Goal: Task Accomplishment & Management: Manage account settings

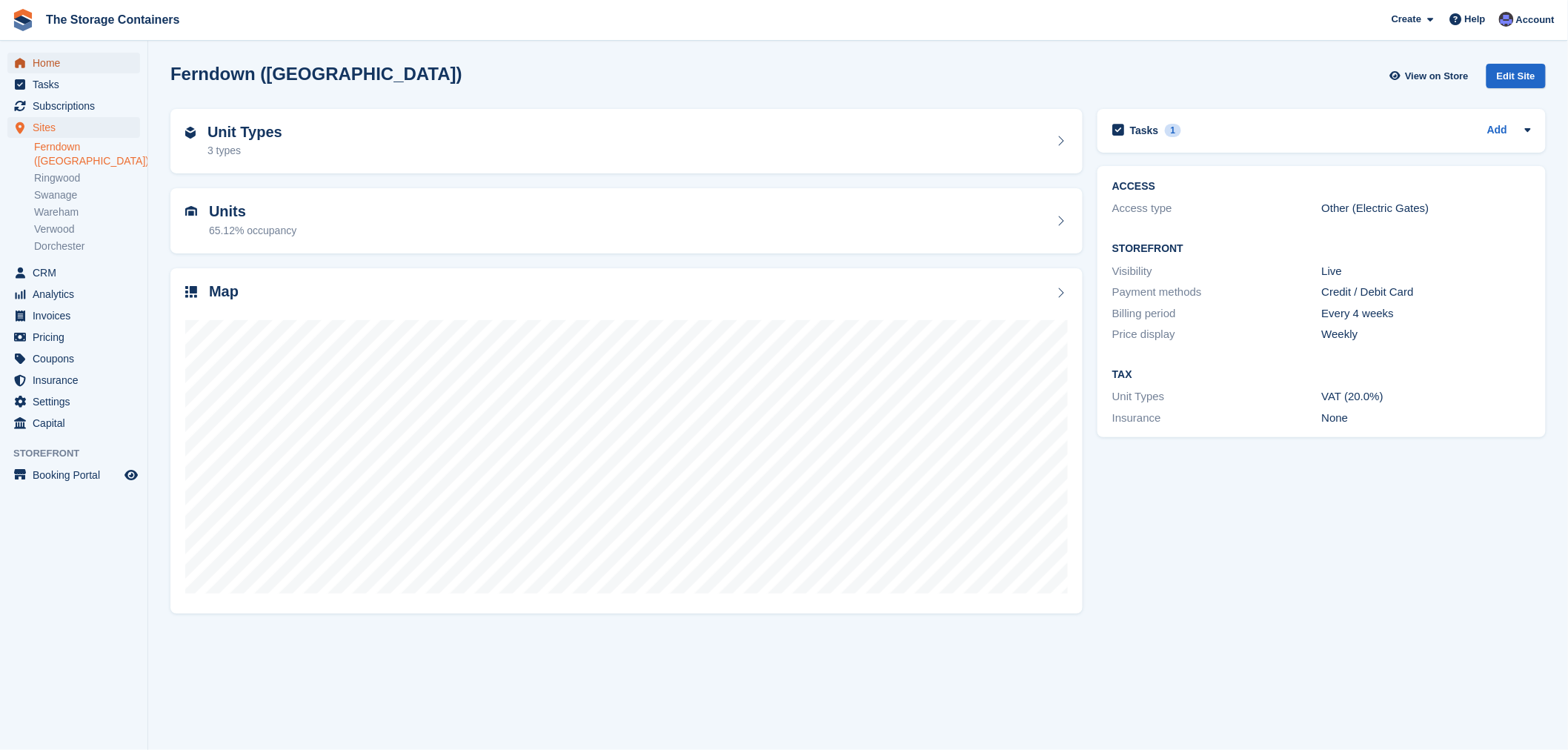
click at [50, 68] on span "Home" at bounding box center [77, 63] width 89 height 21
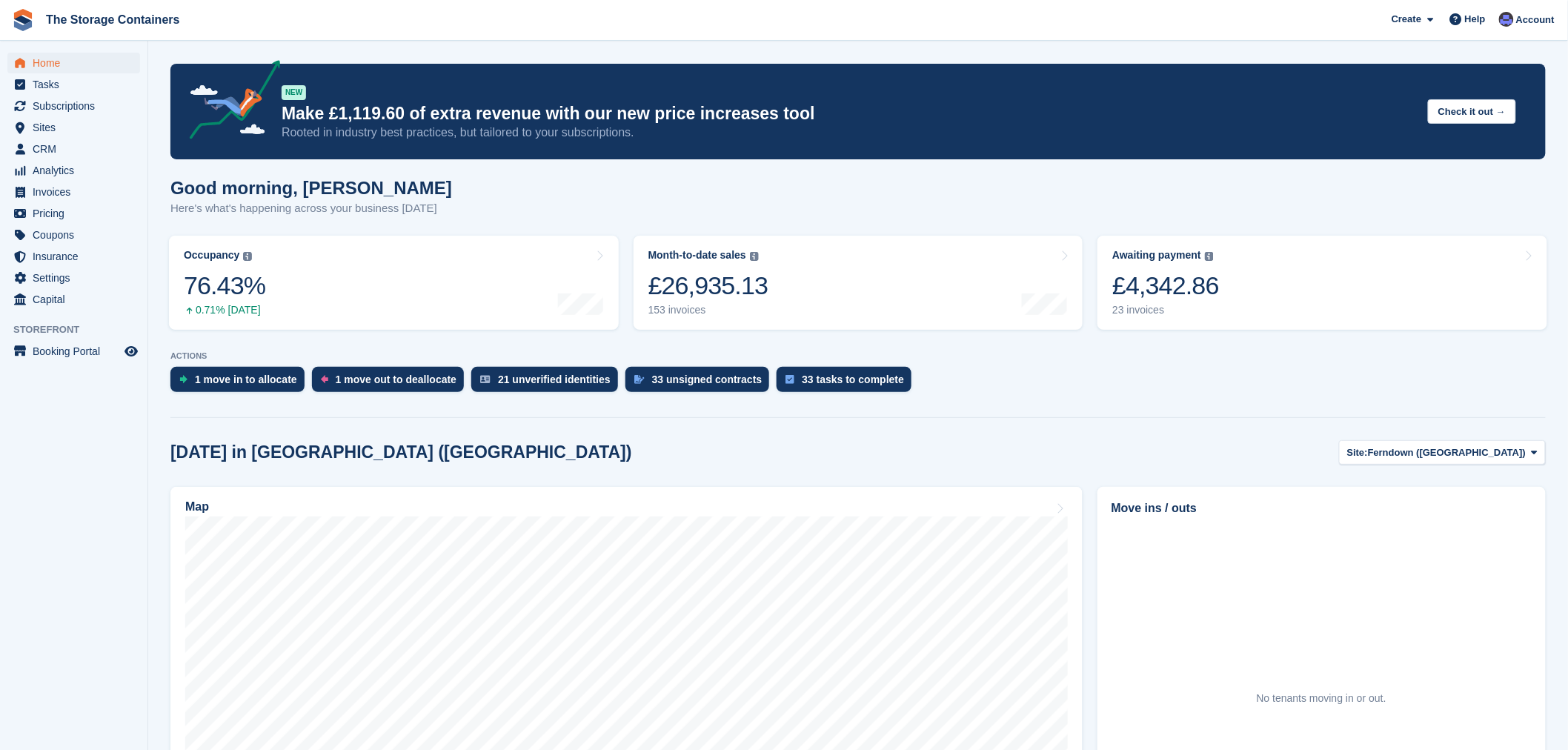
click at [1484, 462] on button "Site: Ferndown (Longham)" at bounding box center [1443, 452] width 207 height 24
click at [1473, 508] on link "Ringwood" at bounding box center [1443, 514] width 194 height 27
click at [1495, 458] on span "Ringwood" at bounding box center [1502, 453] width 47 height 15
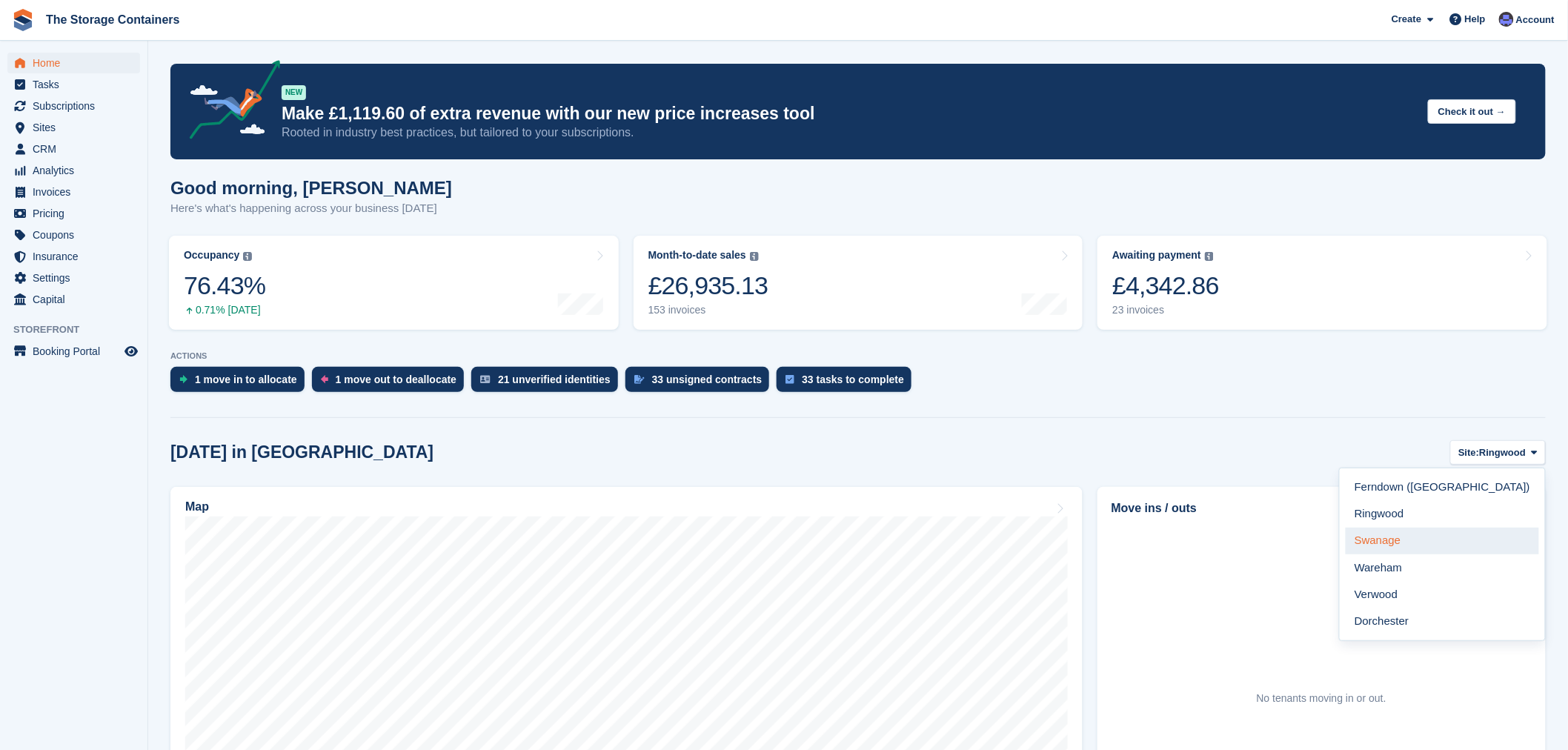
click at [1473, 538] on link "Swanage" at bounding box center [1443, 541] width 194 height 27
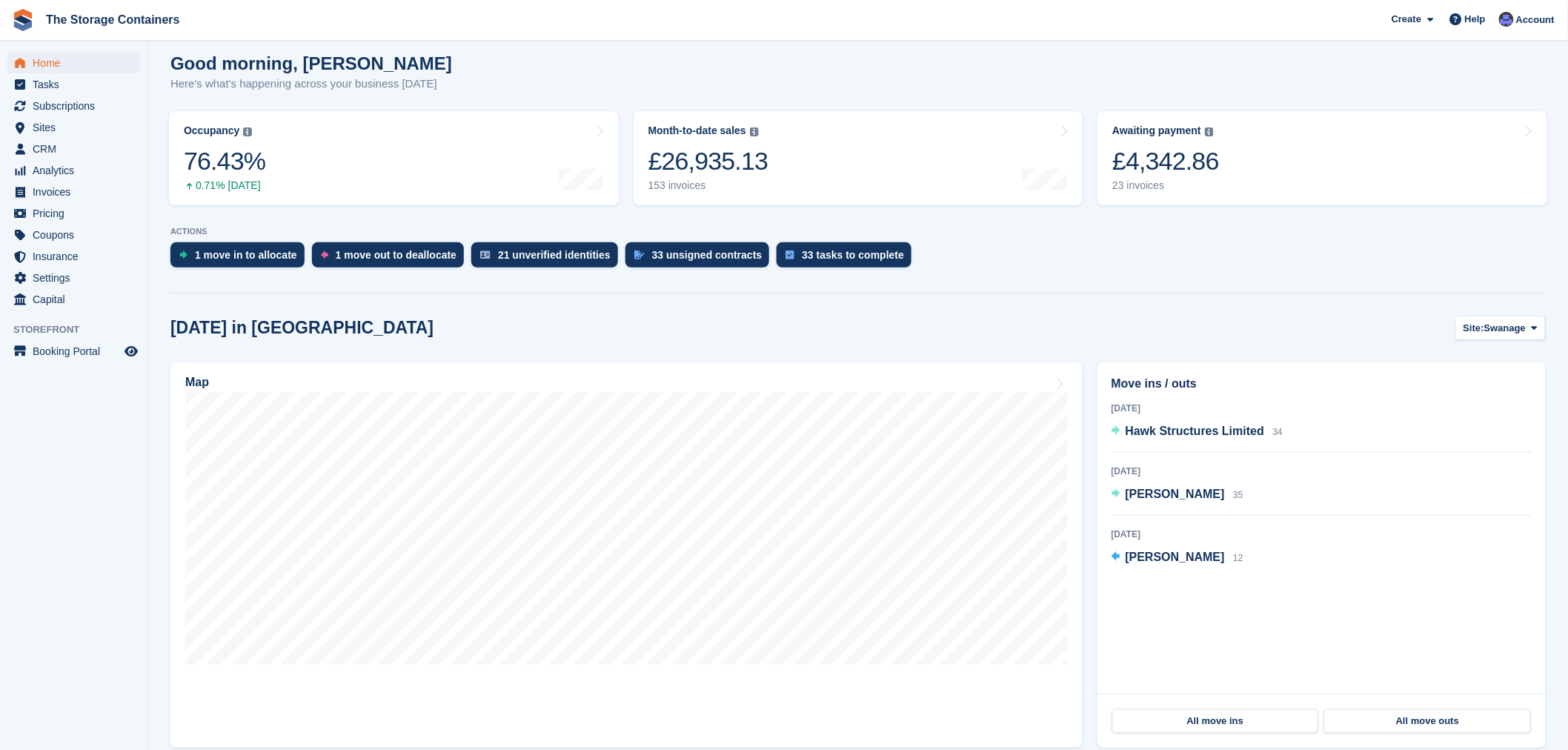
scroll to position [165, 0]
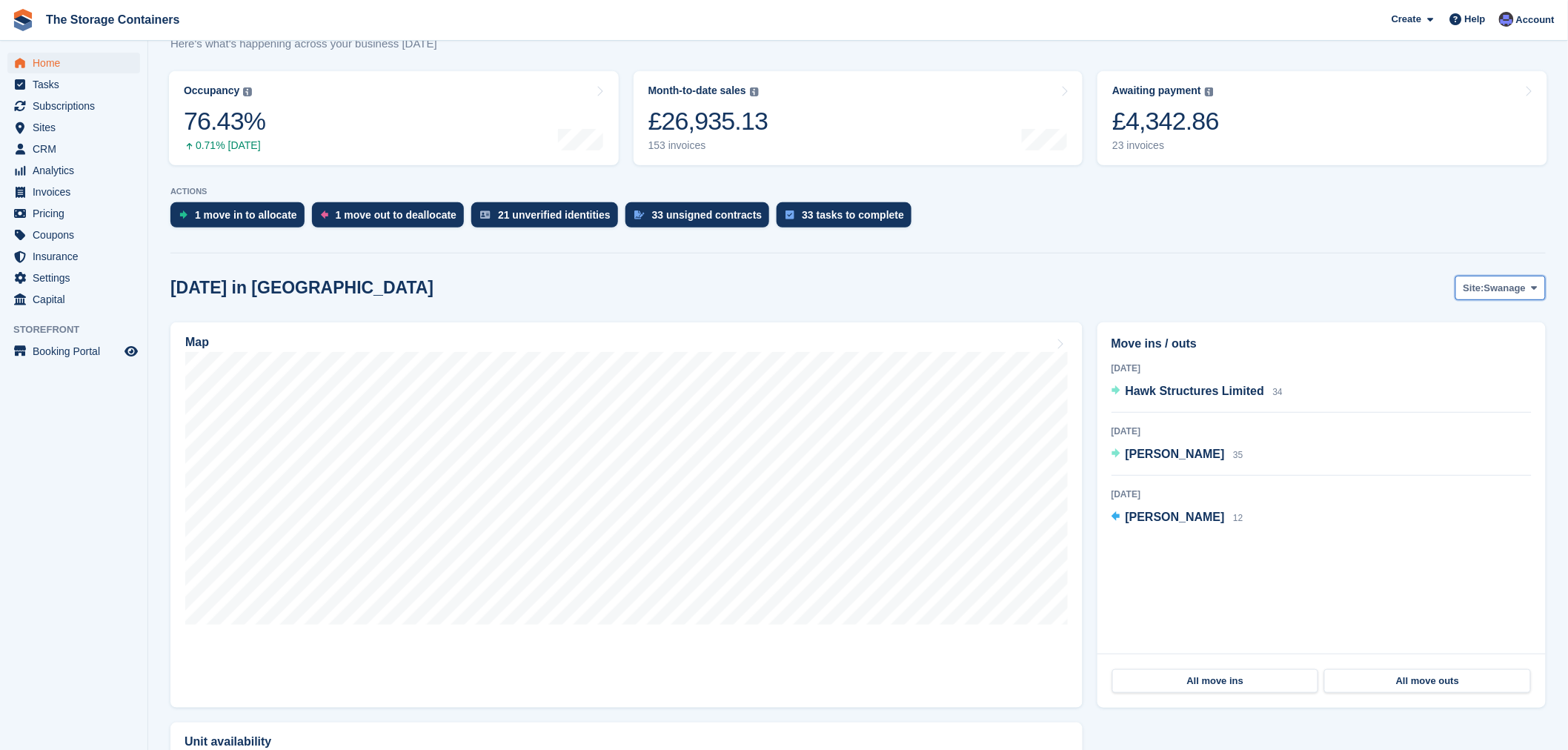
click at [1507, 289] on span "Swanage" at bounding box center [1505, 289] width 42 height 15
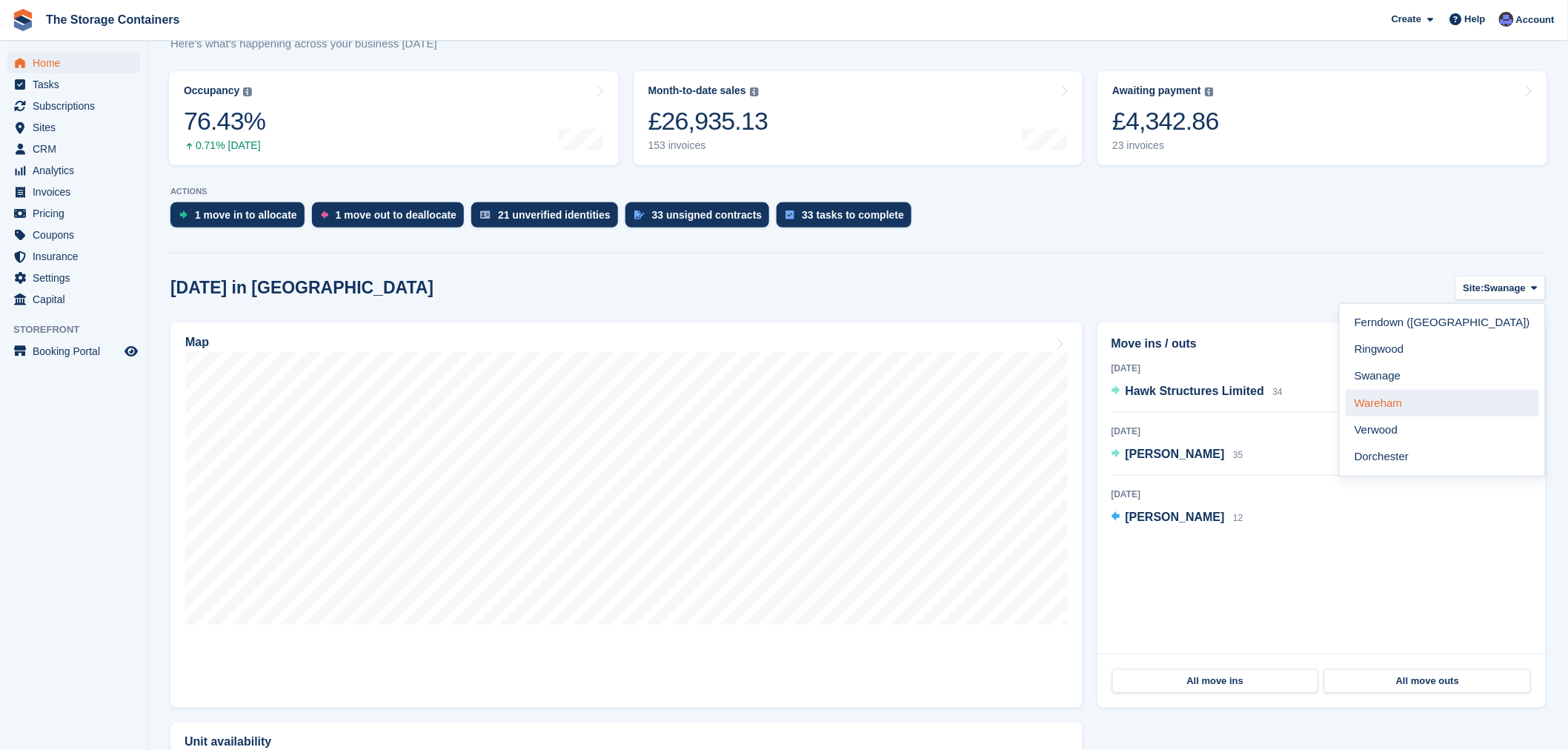
click at [1460, 405] on link "Wareham" at bounding box center [1443, 403] width 194 height 27
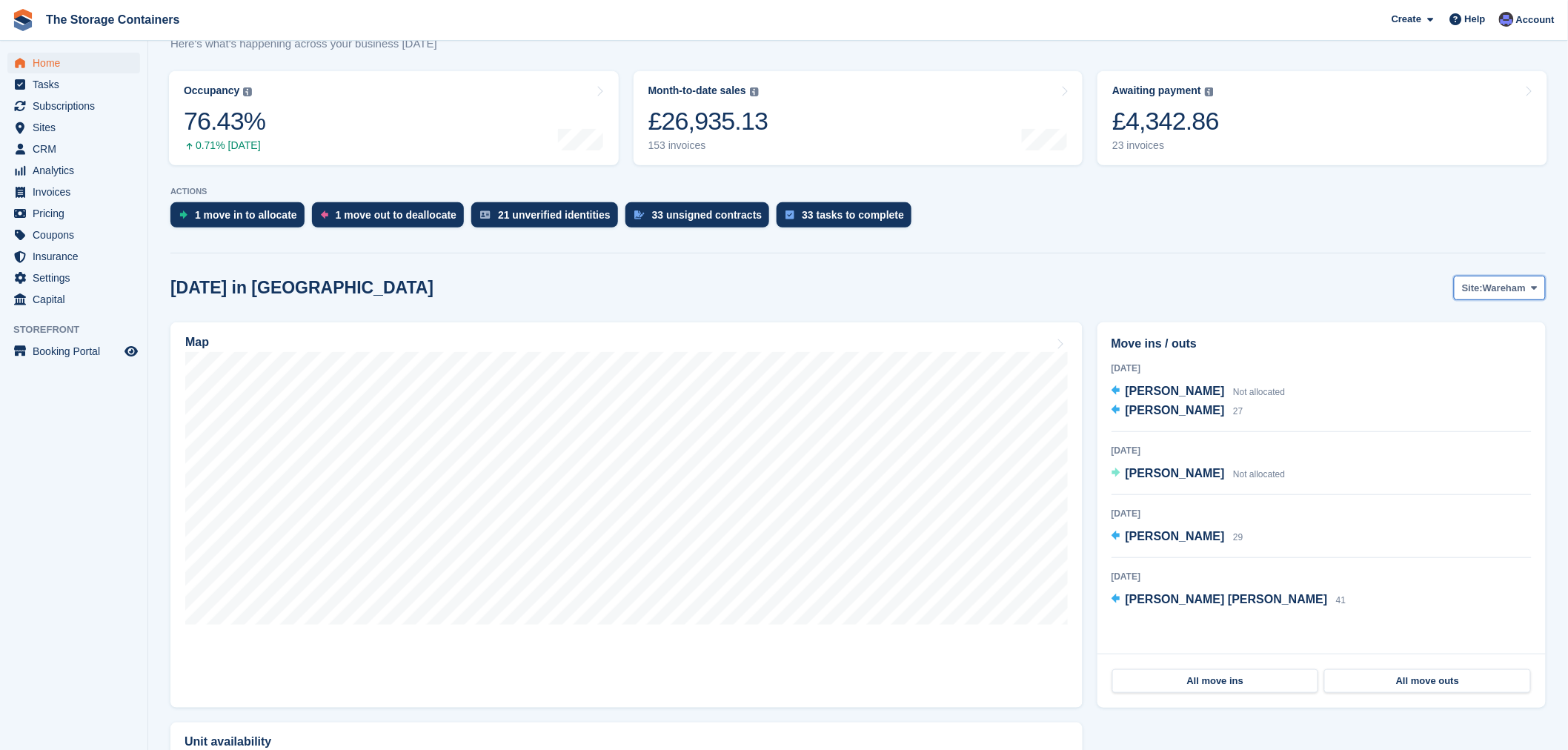
click at [1487, 293] on span "Wareham" at bounding box center [1504, 289] width 43 height 15
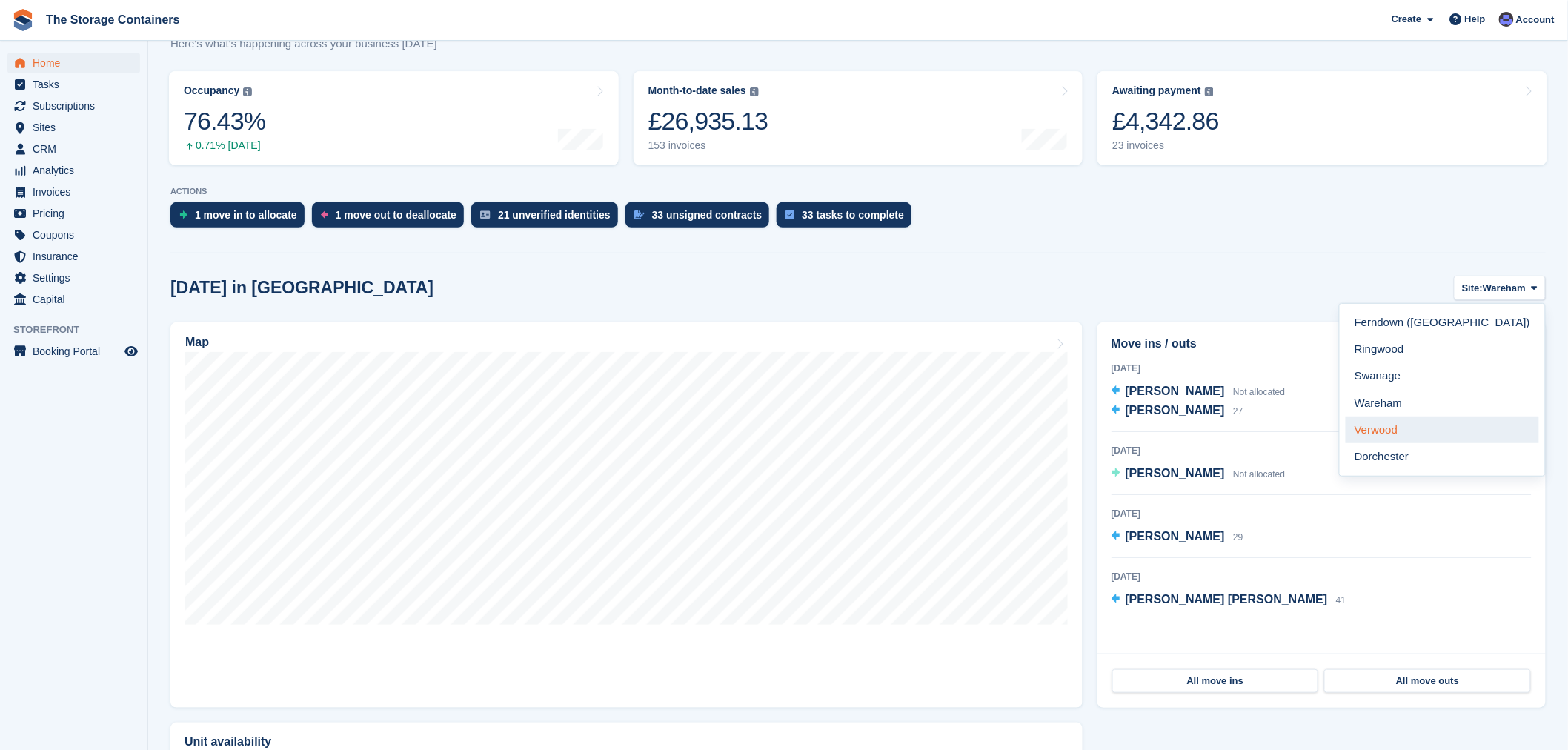
click at [1470, 428] on link "Verwood" at bounding box center [1443, 430] width 194 height 27
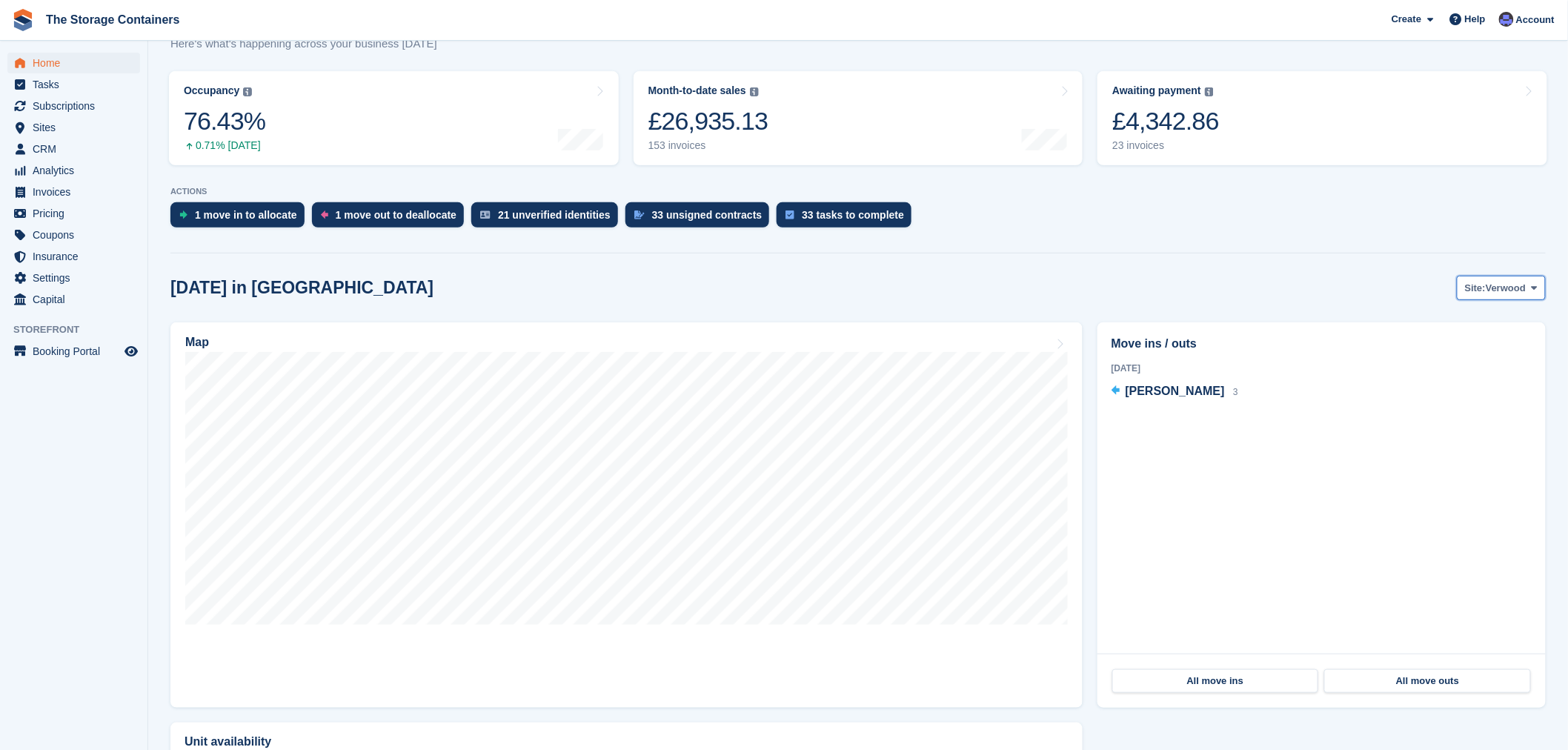
click at [1500, 287] on span "Verwood" at bounding box center [1506, 289] width 40 height 15
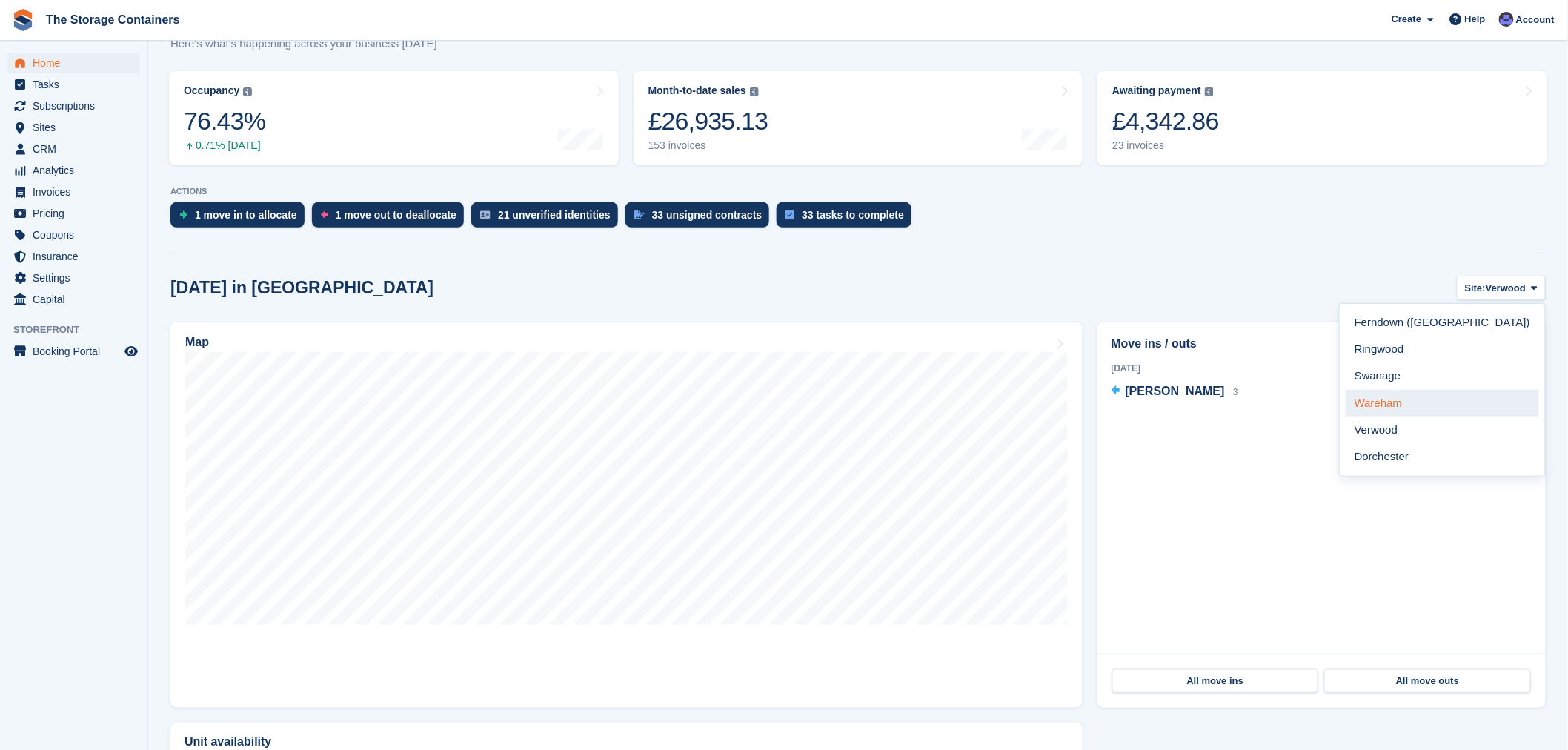
click at [1474, 398] on link "Wareham" at bounding box center [1443, 403] width 194 height 27
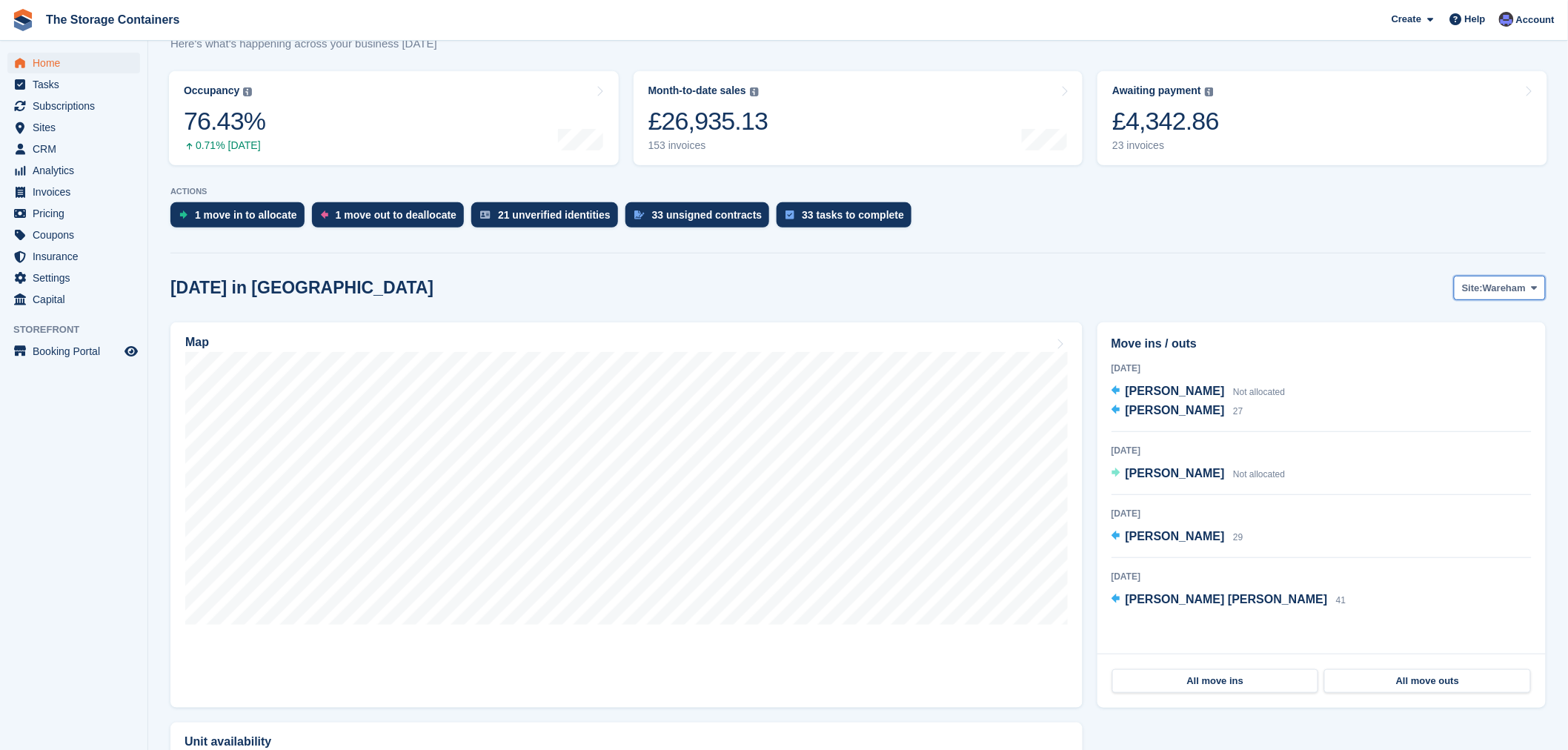
click at [1477, 297] on button "Site: Wareham" at bounding box center [1500, 288] width 92 height 24
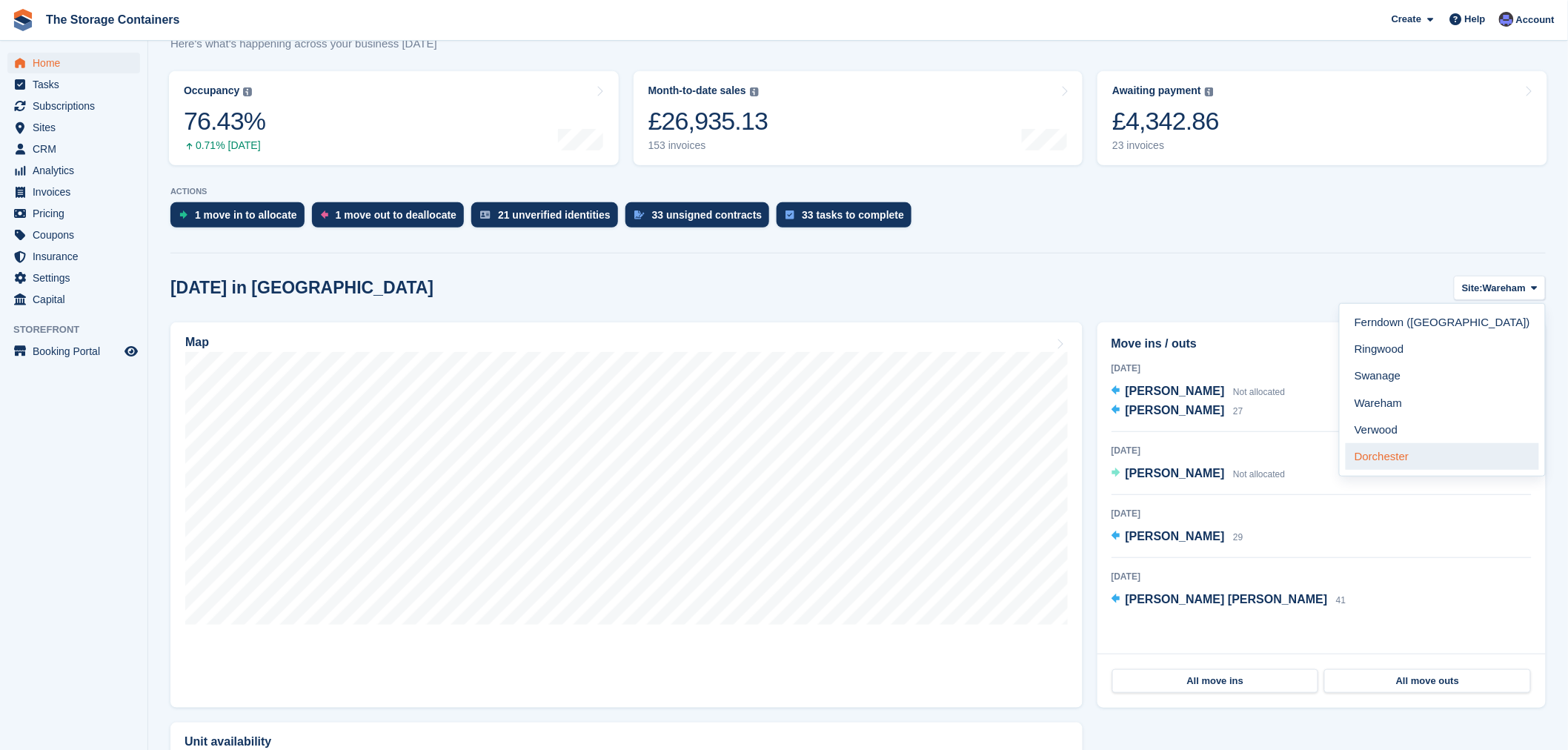
click at [1446, 462] on link "Dorchester" at bounding box center [1443, 456] width 194 height 27
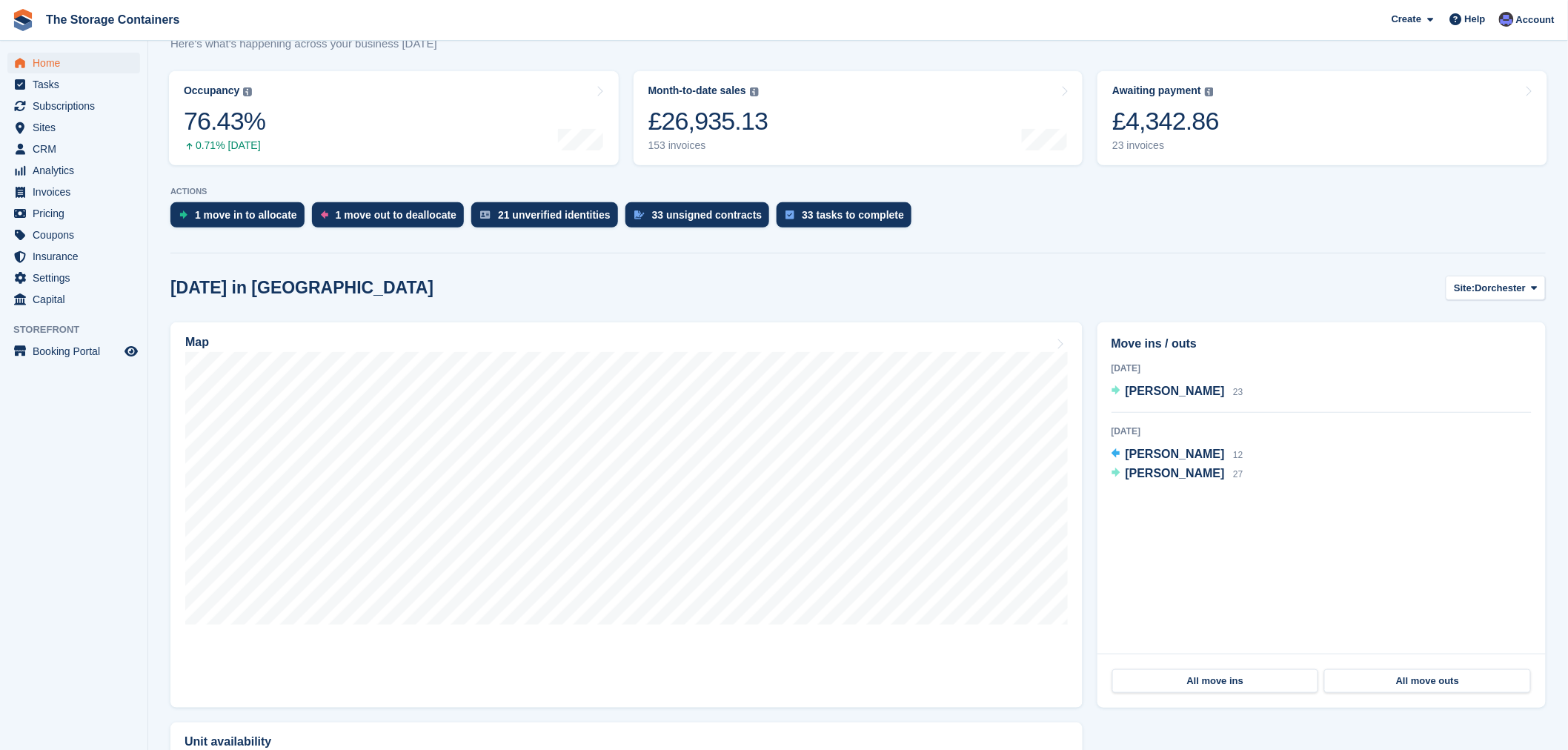
click at [1098, 268] on section "NEW Make £1,119.60 of extra revenue with our new price increases tool Rooted in…" at bounding box center [859, 402] width 1420 height 1134
click at [45, 62] on span "Home" at bounding box center [77, 63] width 89 height 21
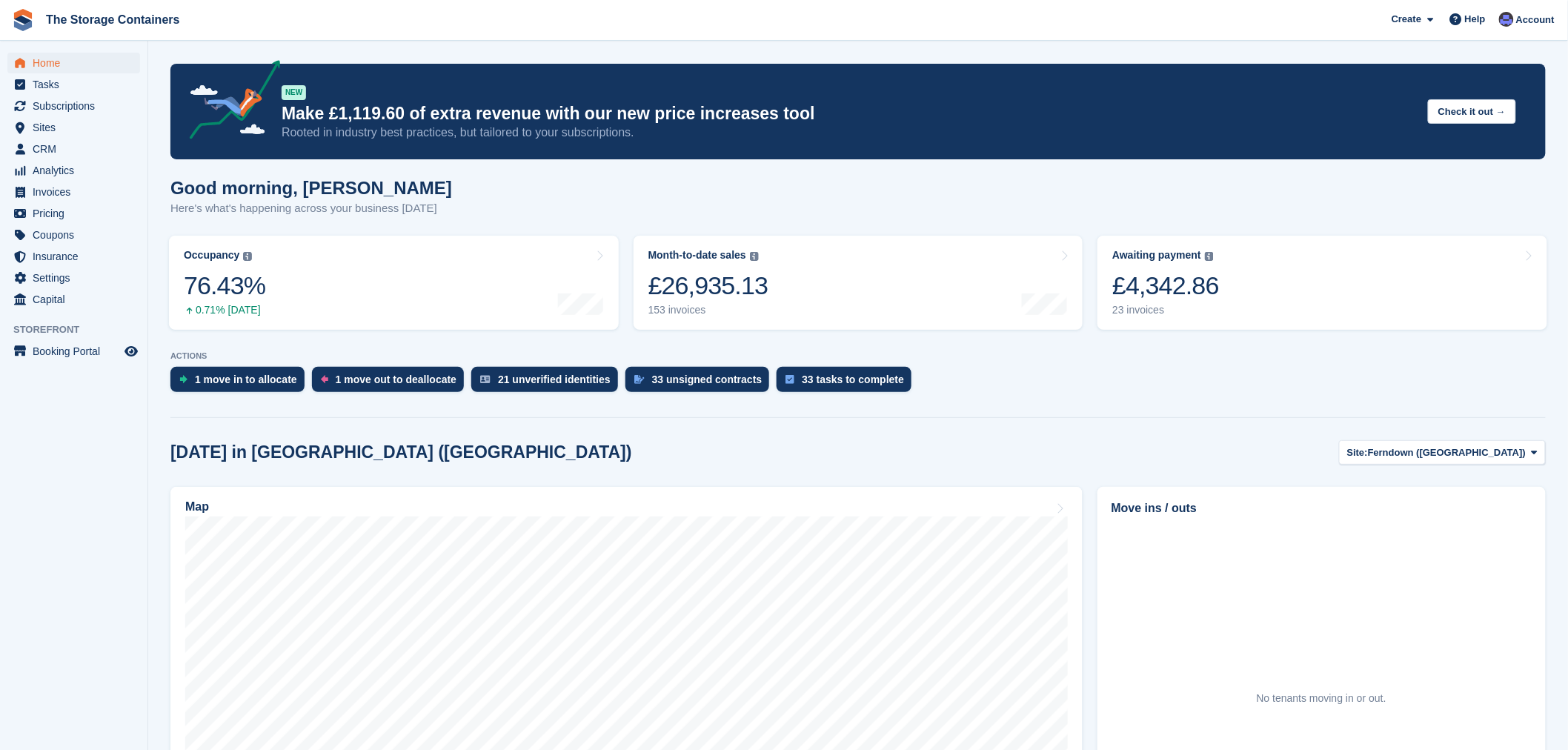
click at [1002, 379] on div "1 move in to allocate 1 move out to deallocate 21 unverified identities 33 unsi…" at bounding box center [859, 383] width 1376 height 33
click at [1009, 439] on section "NEW Make £1,119.60 of extra revenue with our new price increases tool Rooted in…" at bounding box center [859, 567] width 1420 height 1134
click at [1251, 21] on span "The Storage Containers Create Subscription Invoice Contact Deal Discount Page H…" at bounding box center [784, 20] width 1568 height 40
click at [986, 404] on section "NEW Make £1,119.60 of extra revenue with our new price increases tool Rooted in…" at bounding box center [859, 567] width 1420 height 1134
click at [48, 193] on span "Invoices" at bounding box center [77, 192] width 89 height 21
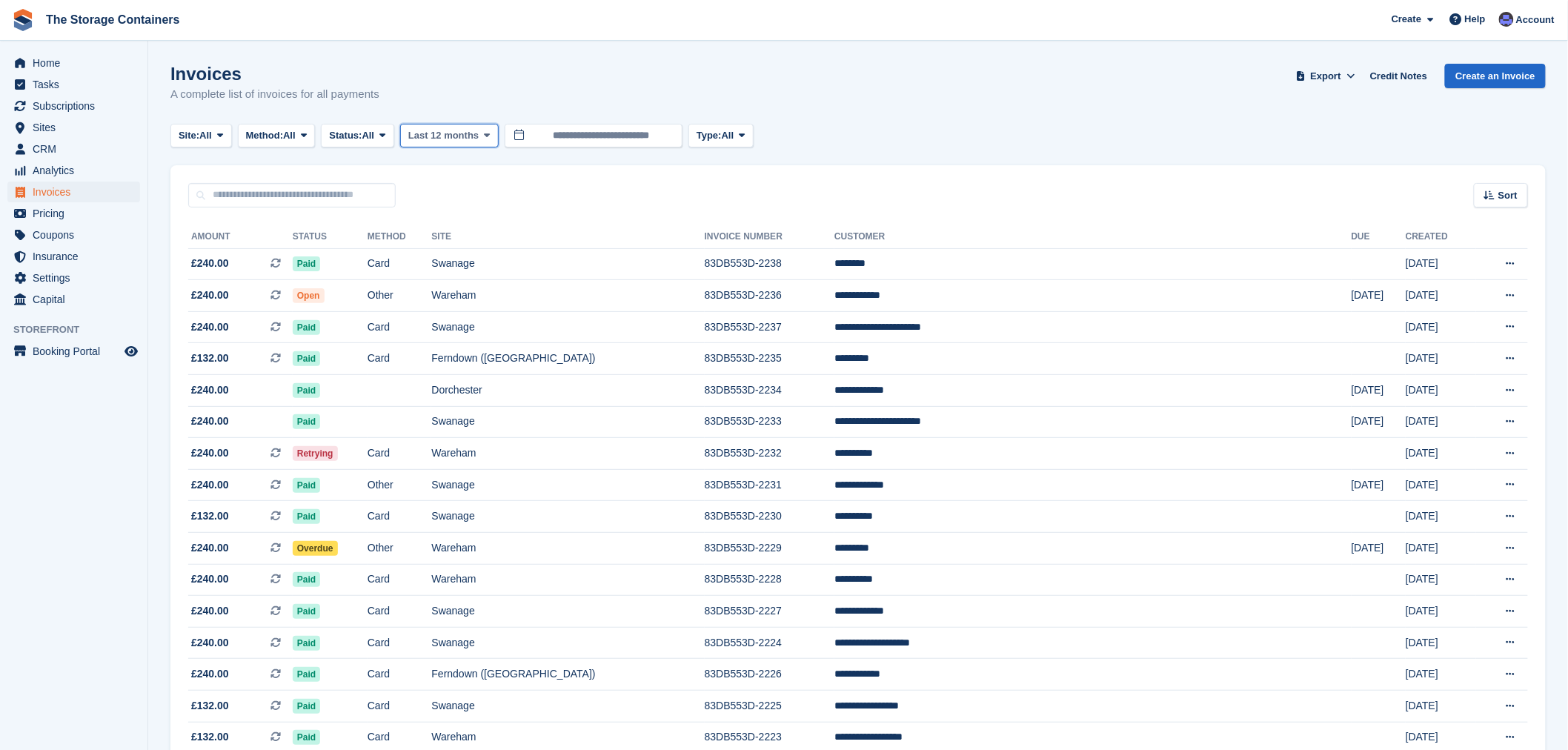
click at [435, 138] on span "Last 12 months" at bounding box center [443, 136] width 70 height 15
click at [373, 145] on button "Status: All" at bounding box center [357, 136] width 73 height 24
click at [381, 254] on link "Open" at bounding box center [392, 251] width 129 height 27
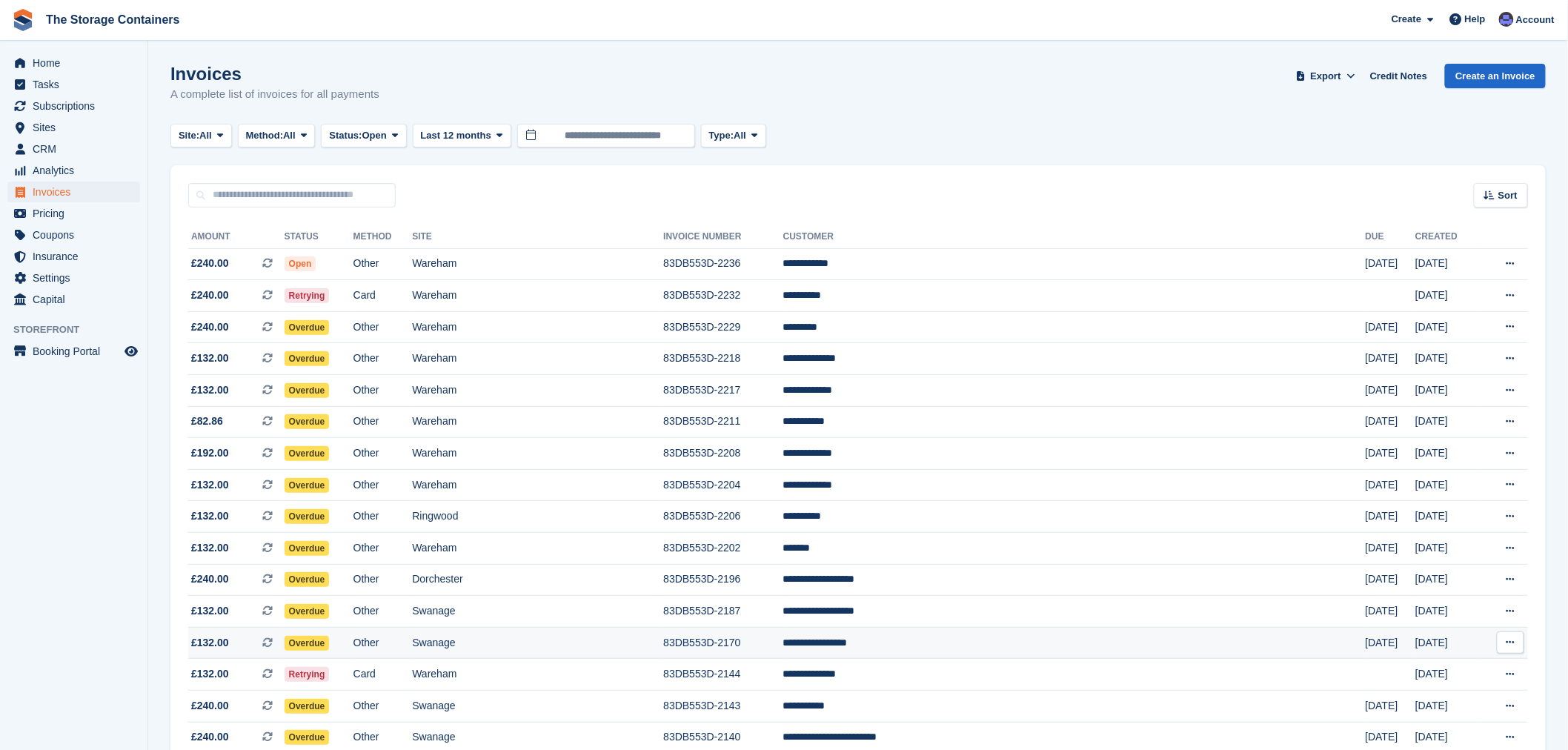
click at [642, 647] on td "Swanage" at bounding box center [537, 642] width 252 height 32
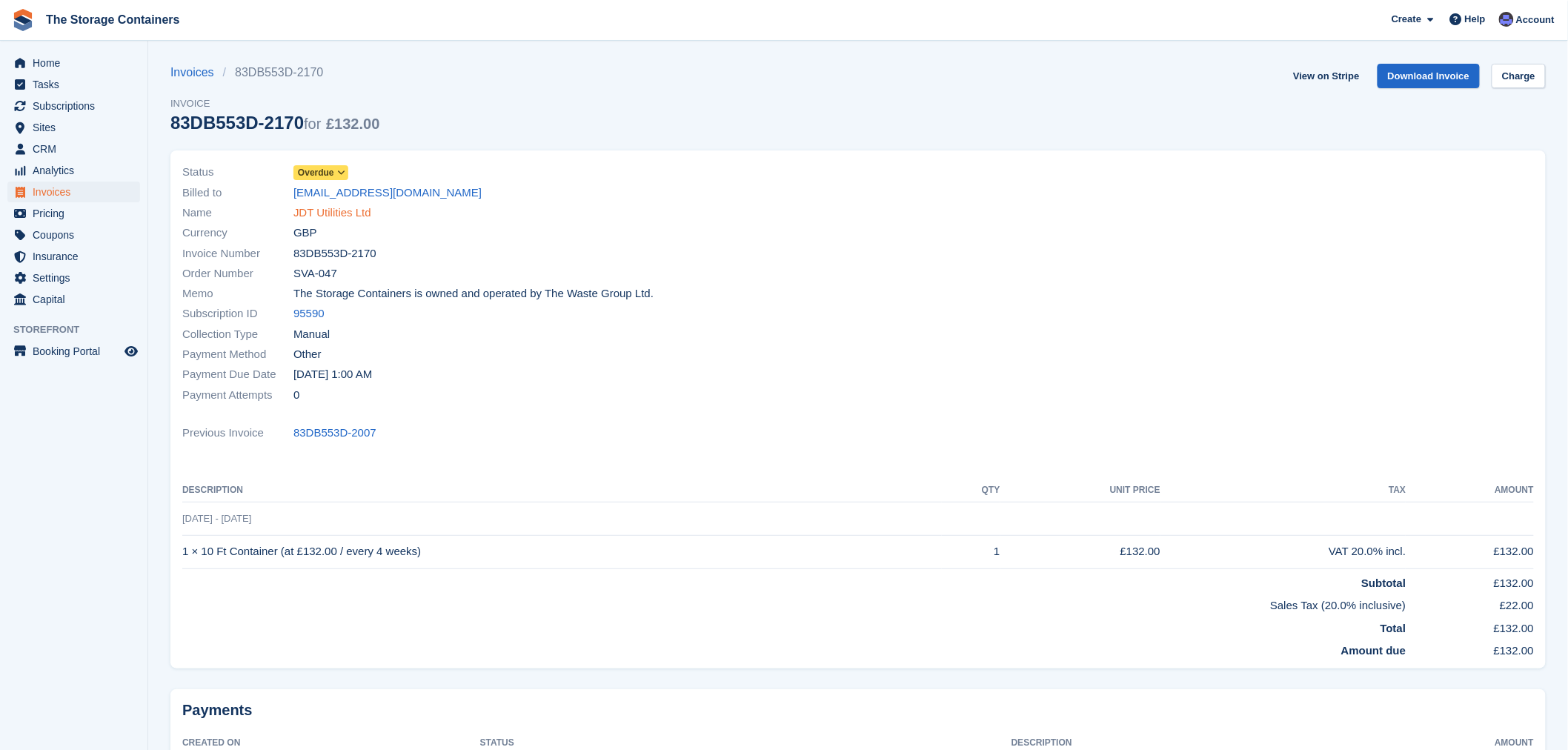
click at [312, 209] on link "JDT Utilities Ltd" at bounding box center [332, 213] width 78 height 17
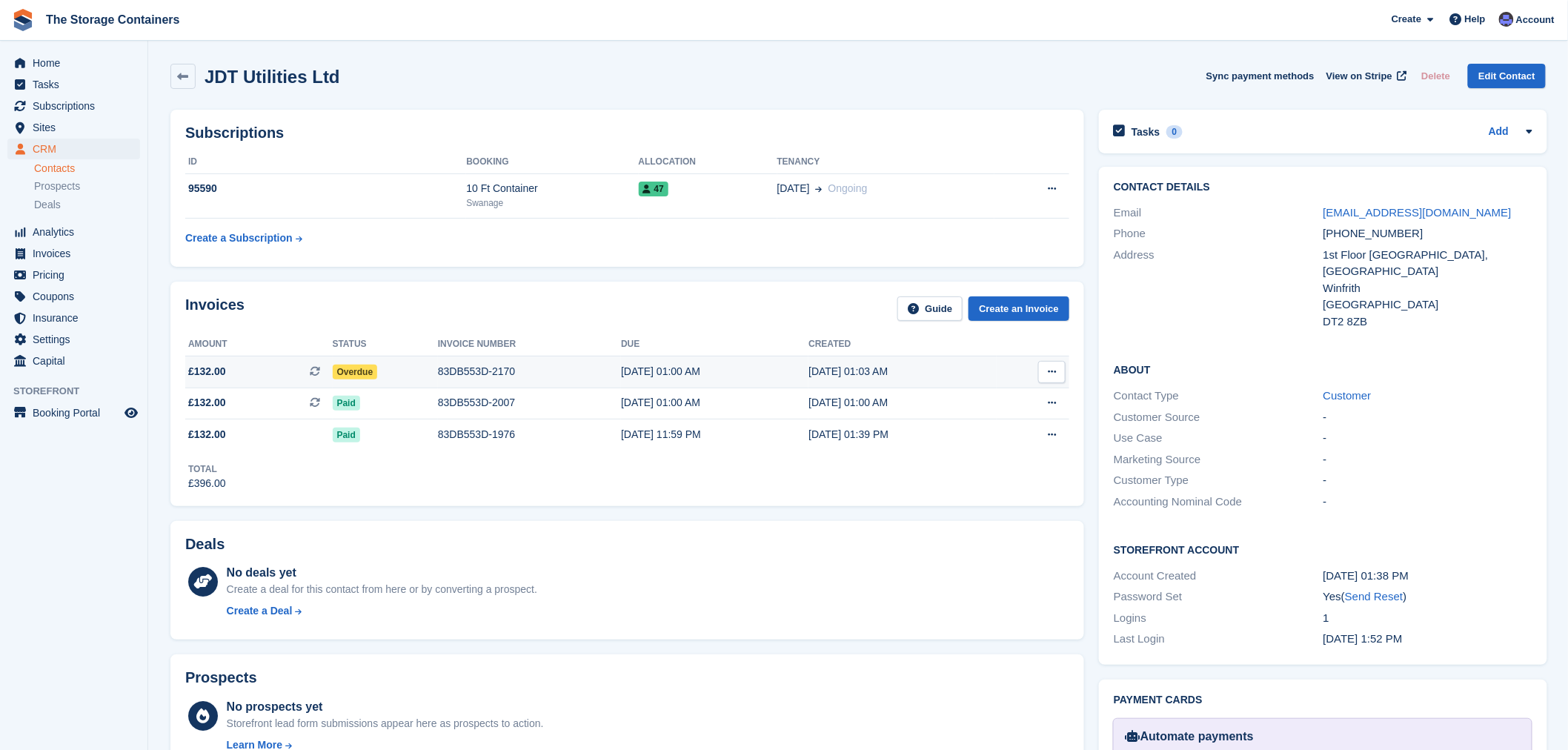
click at [438, 375] on div "83DB553D-2170" at bounding box center [529, 371] width 183 height 16
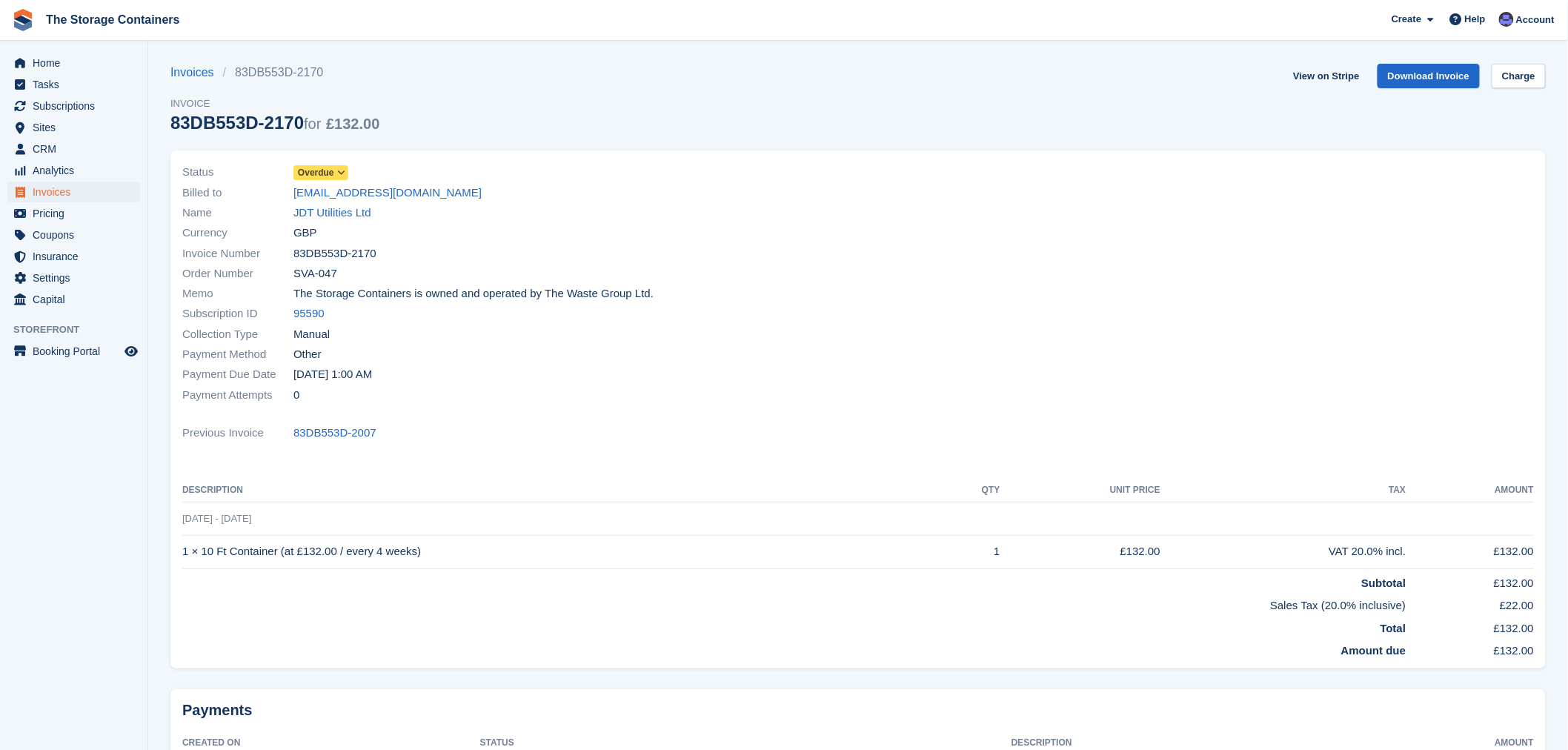
click at [335, 167] on span "Overdue" at bounding box center [321, 173] width 55 height 15
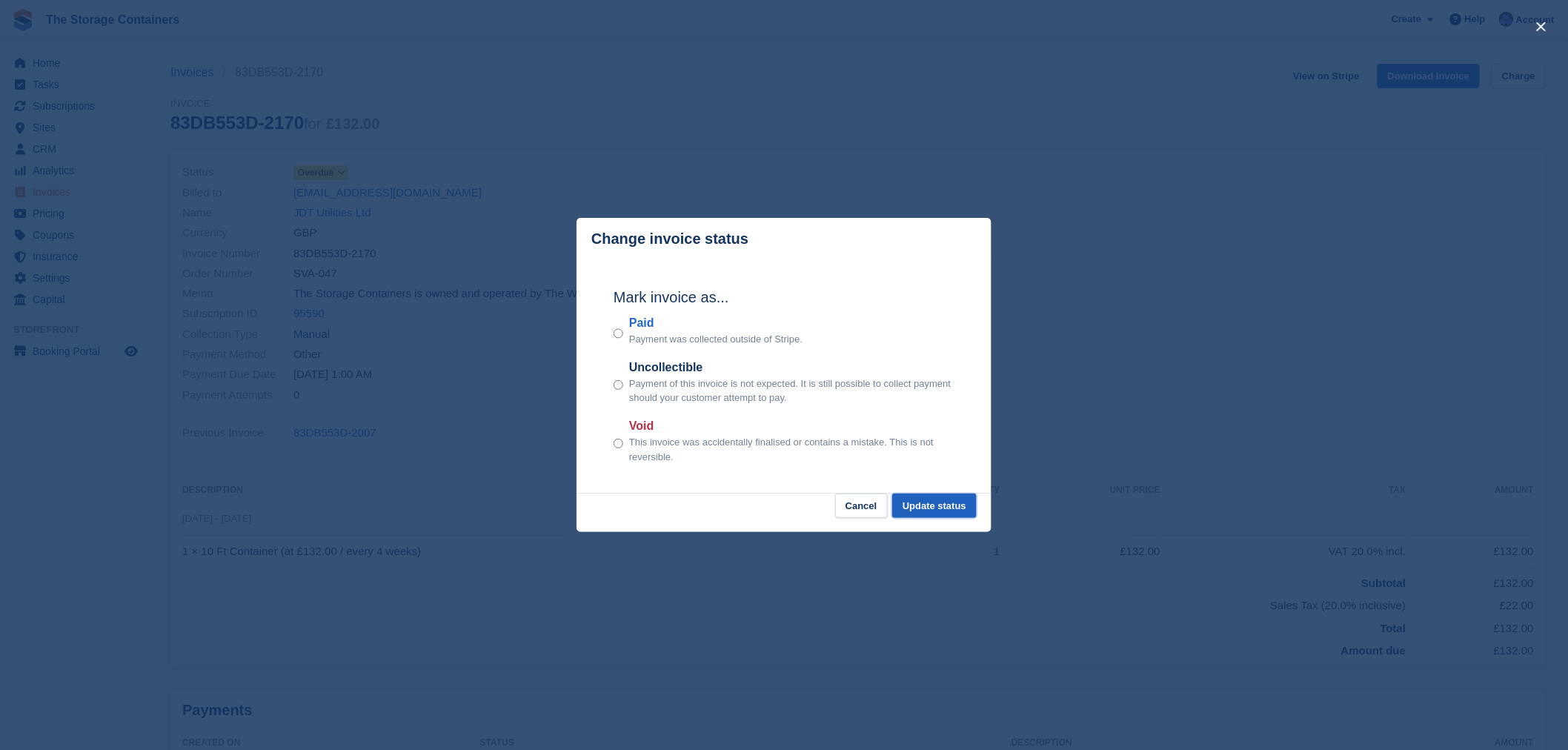
click at [942, 499] on button "Update status" at bounding box center [934, 505] width 85 height 24
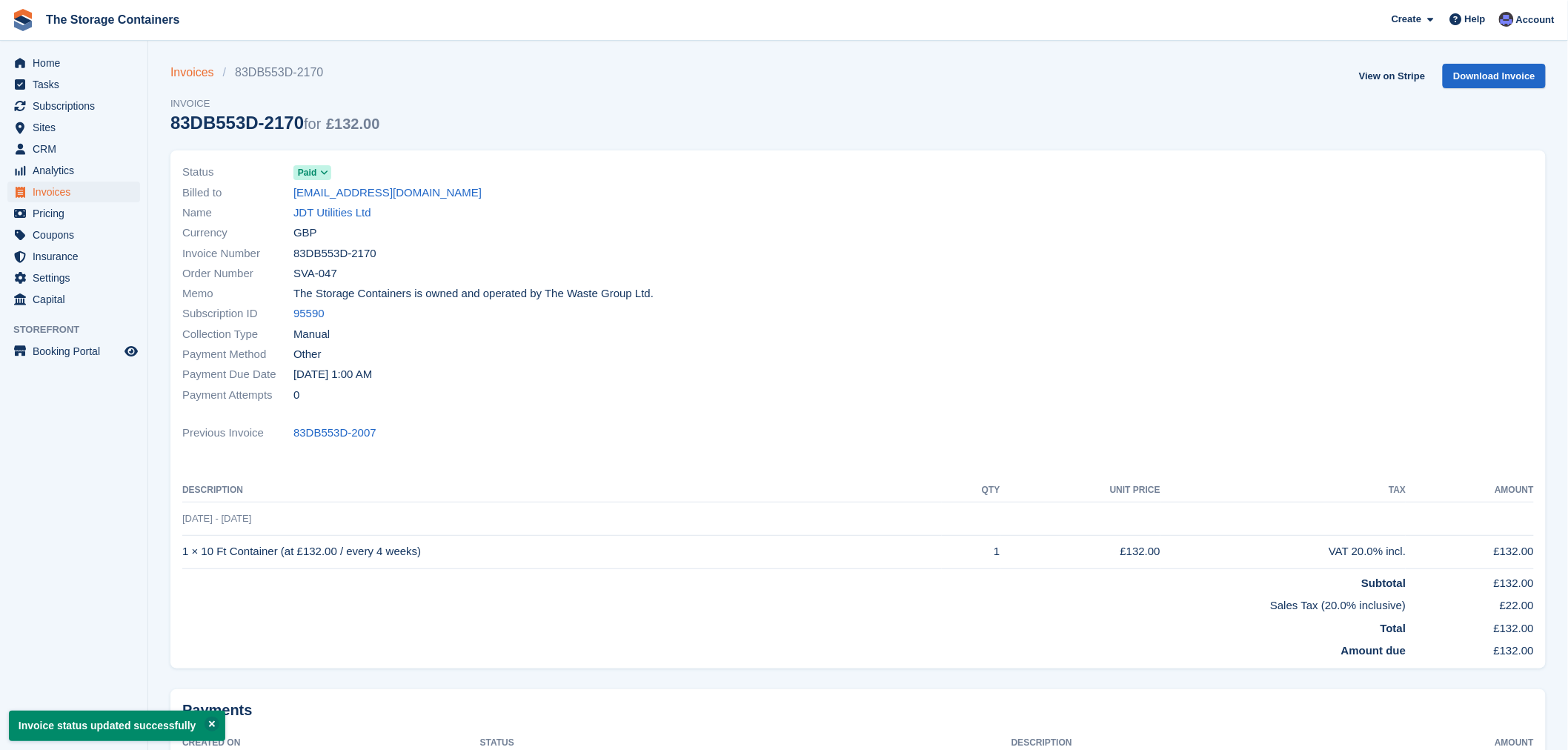
click at [198, 75] on link "Invoices" at bounding box center [197, 73] width 53 height 18
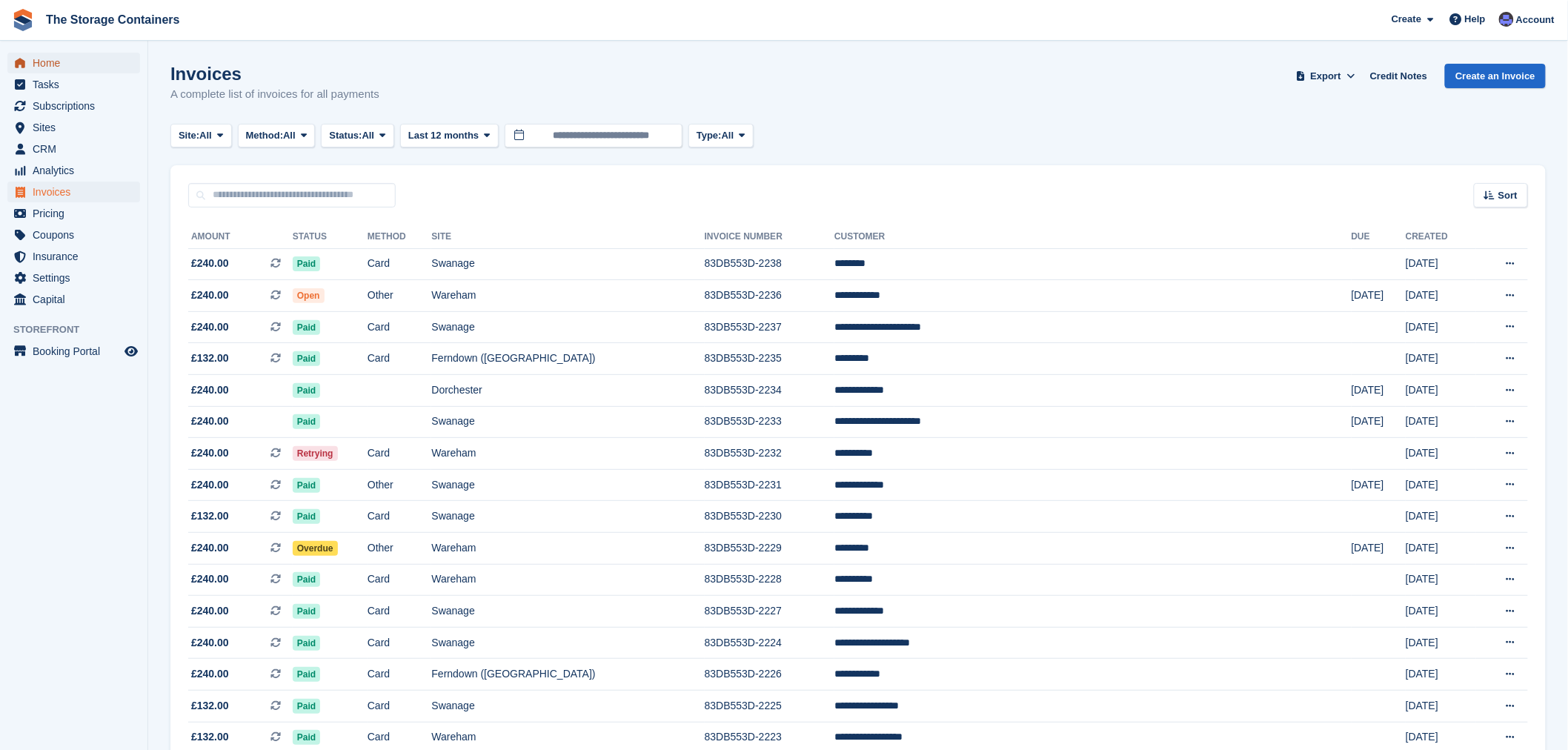
click at [46, 63] on span "Home" at bounding box center [77, 63] width 89 height 21
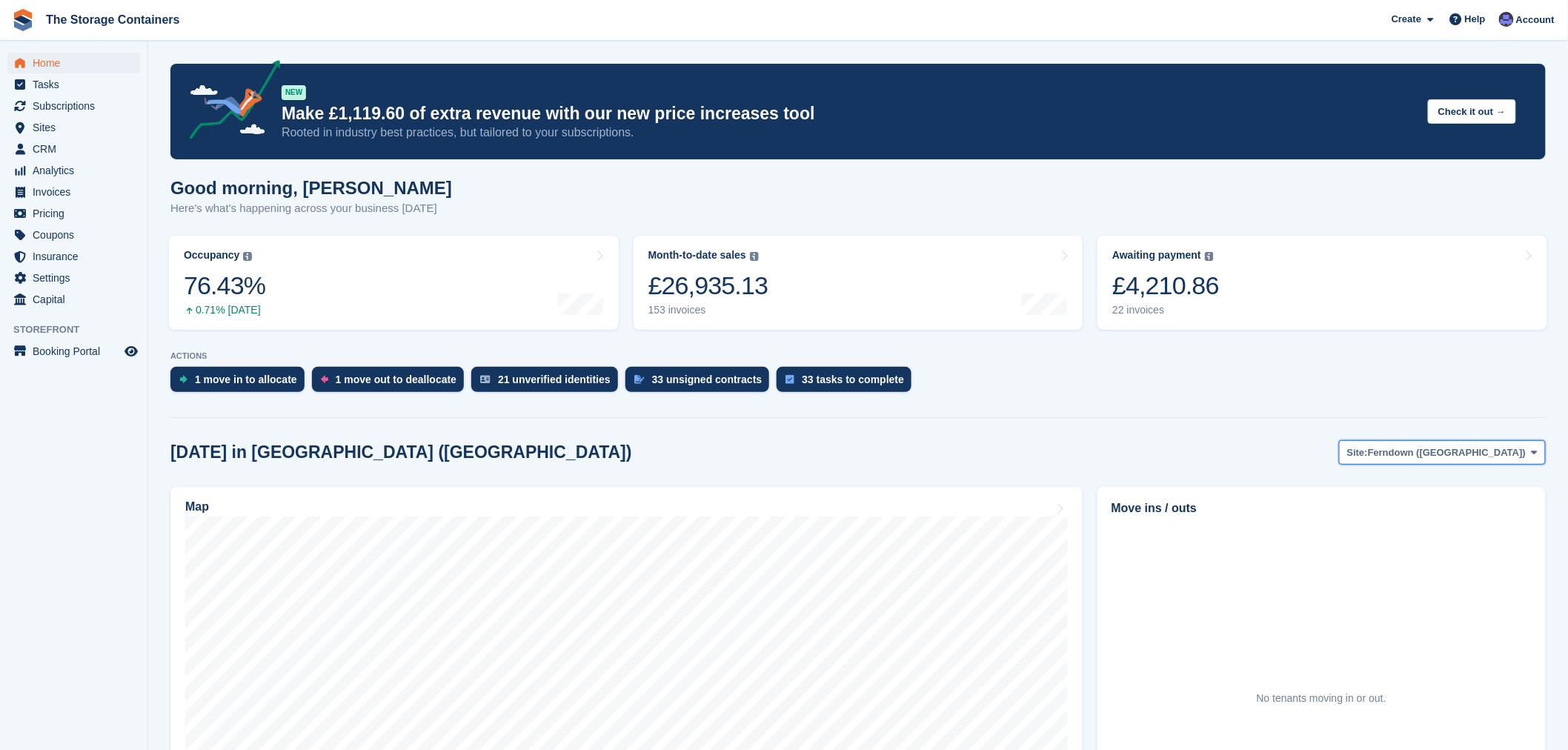
click at [1478, 442] on button "Site: Ferndown ([GEOGRAPHIC_DATA])" at bounding box center [1443, 452] width 207 height 24
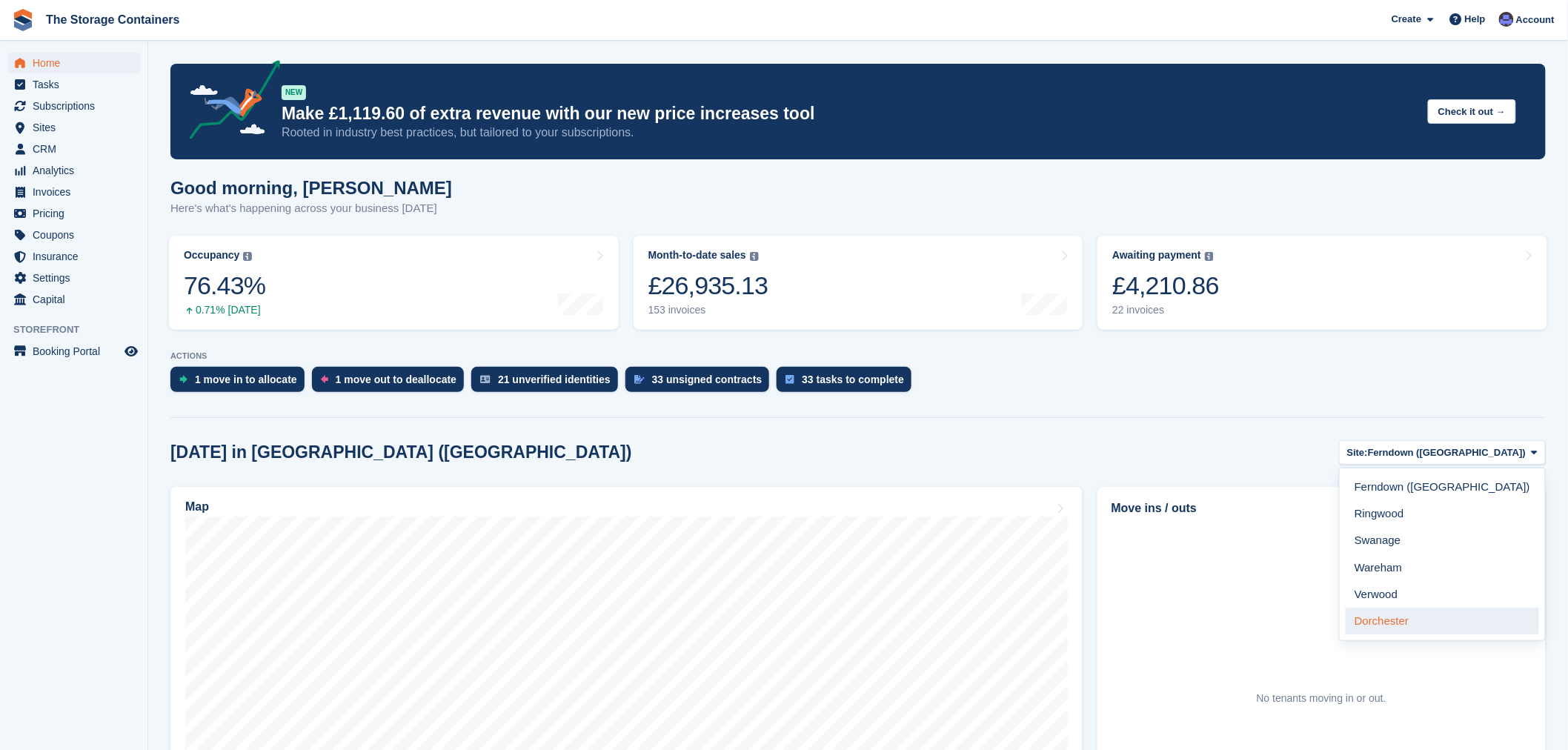
click at [1466, 625] on link "Dorchester" at bounding box center [1443, 621] width 194 height 27
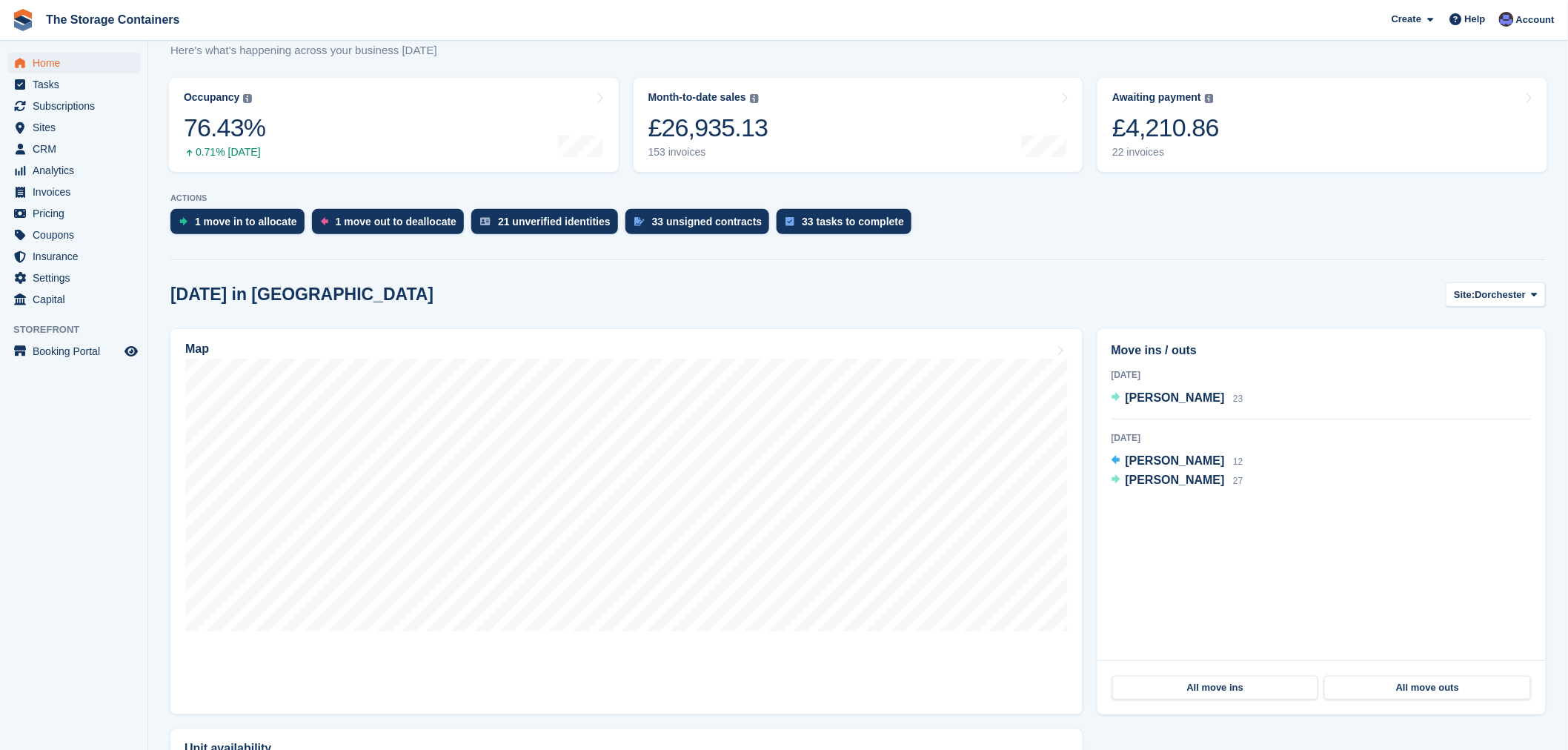
scroll to position [165, 0]
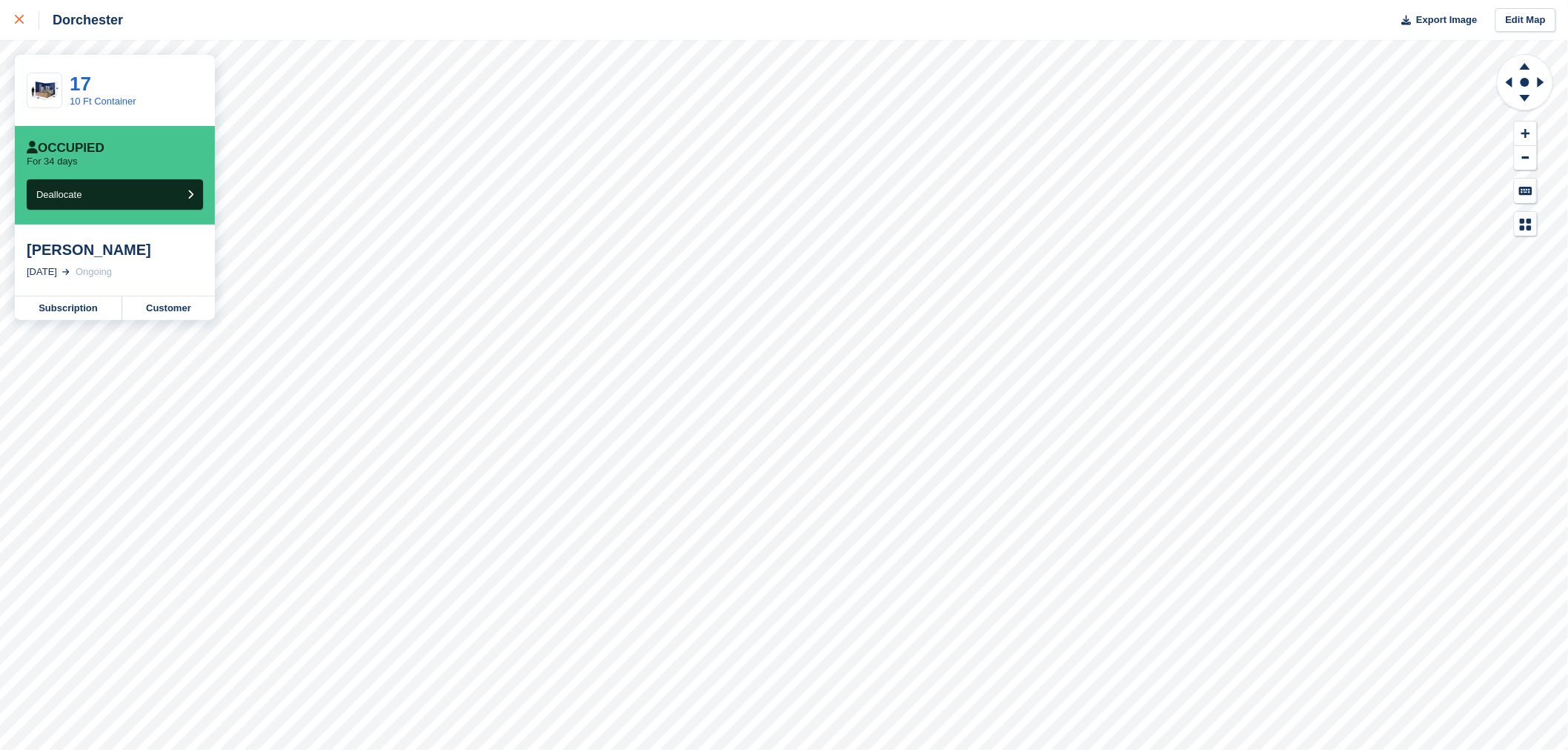
click at [24, 13] on div at bounding box center [27, 20] width 24 height 18
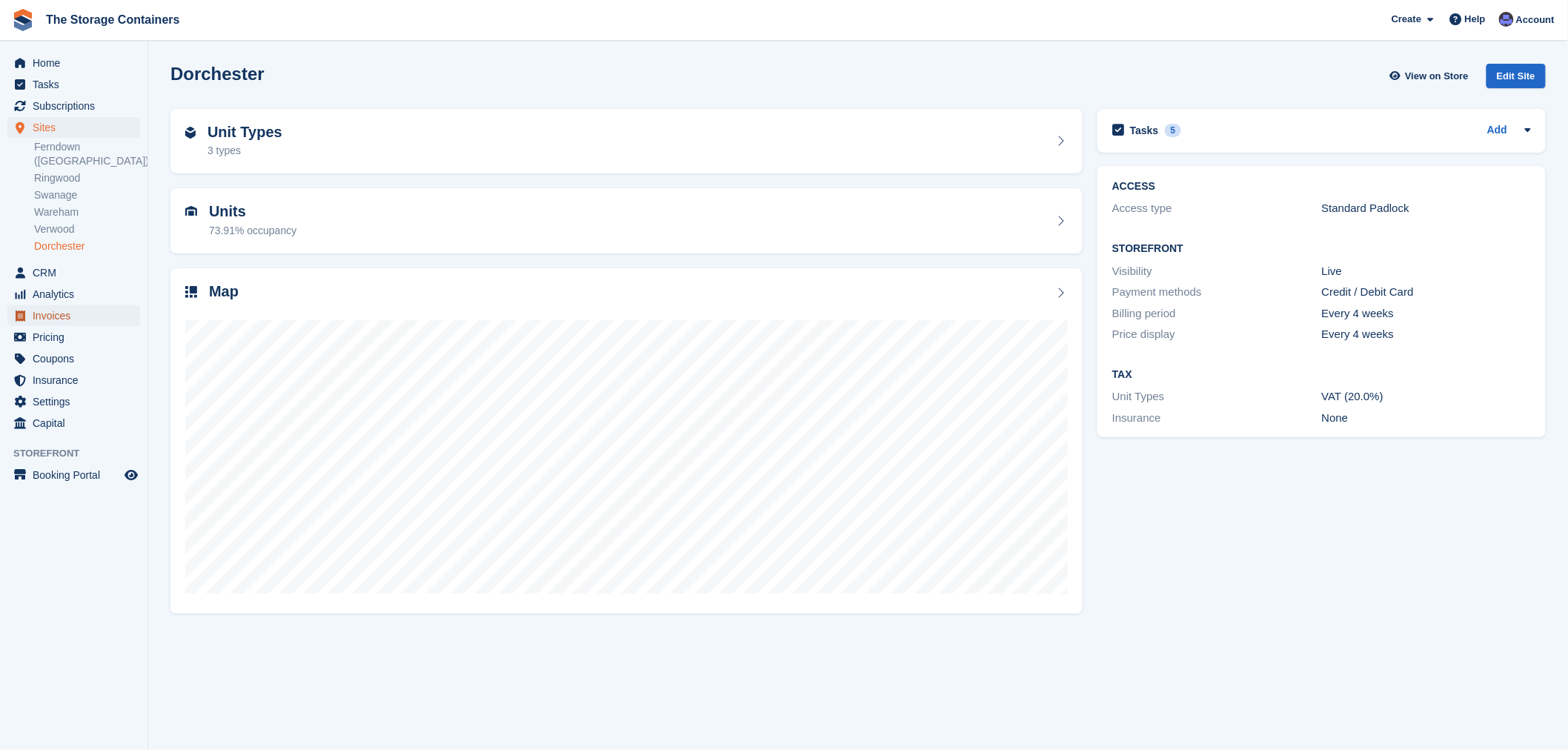
click at [62, 305] on span "Invoices" at bounding box center [77, 315] width 89 height 21
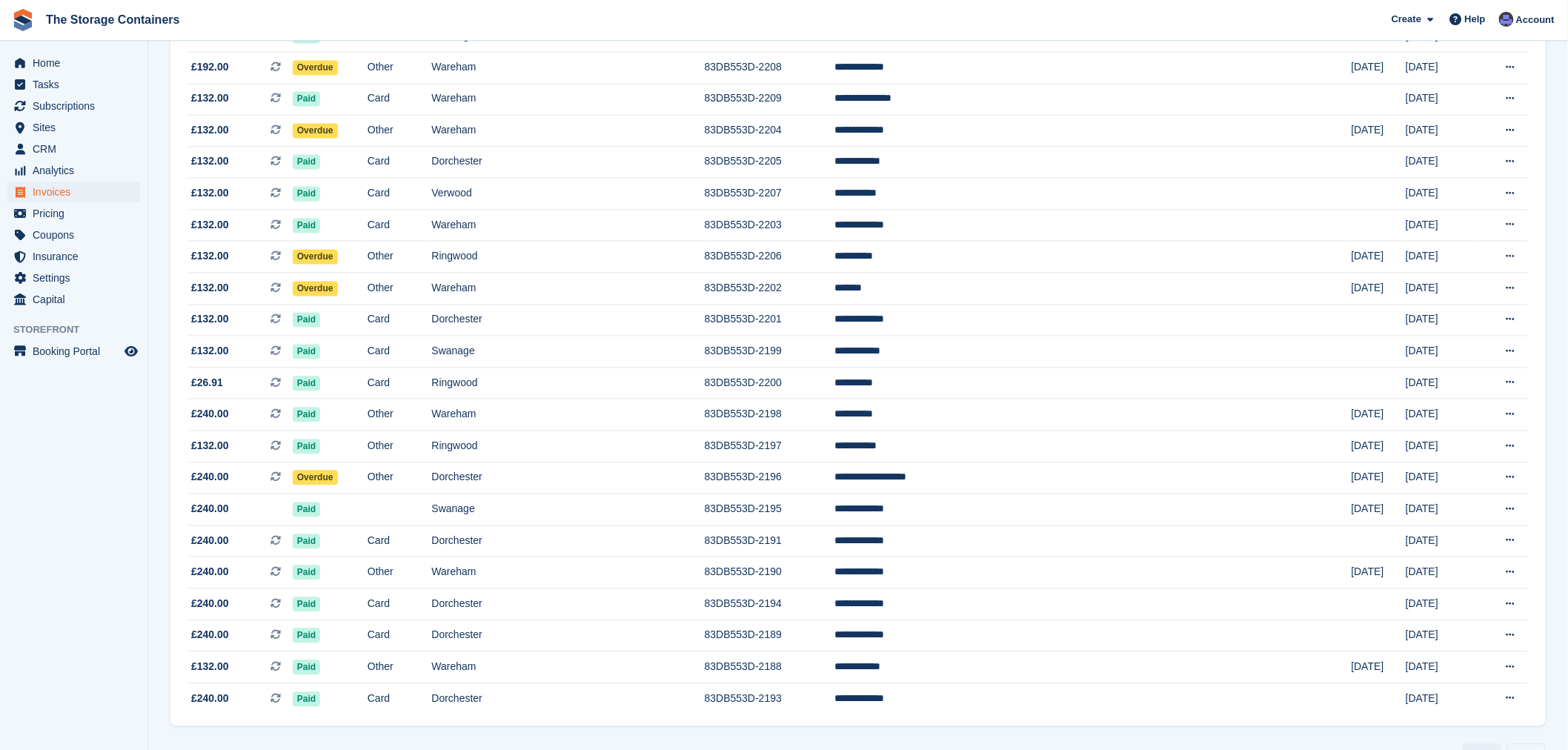
scroll to position [1152, 0]
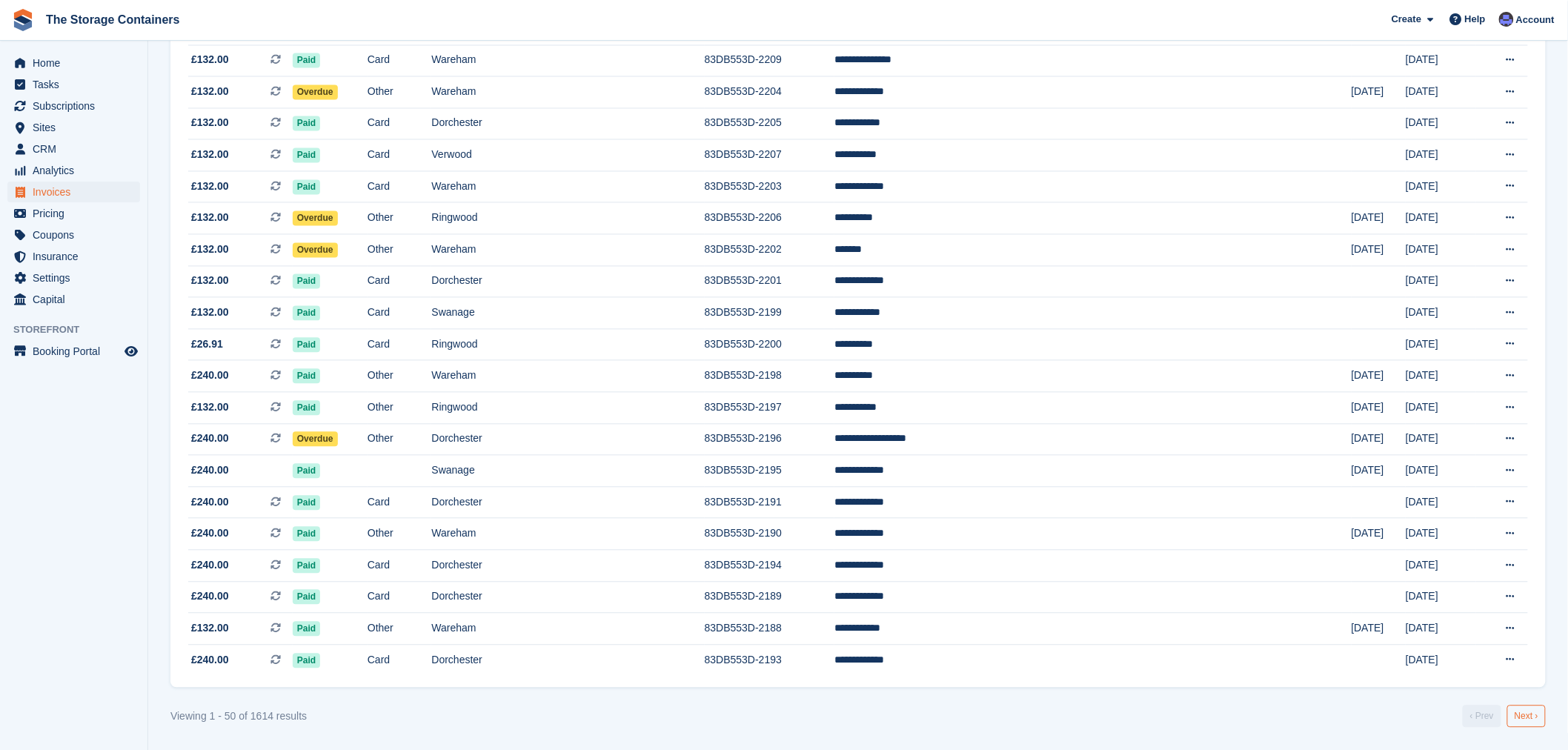
click at [1521, 728] on link "Next ›" at bounding box center [1526, 717] width 39 height 22
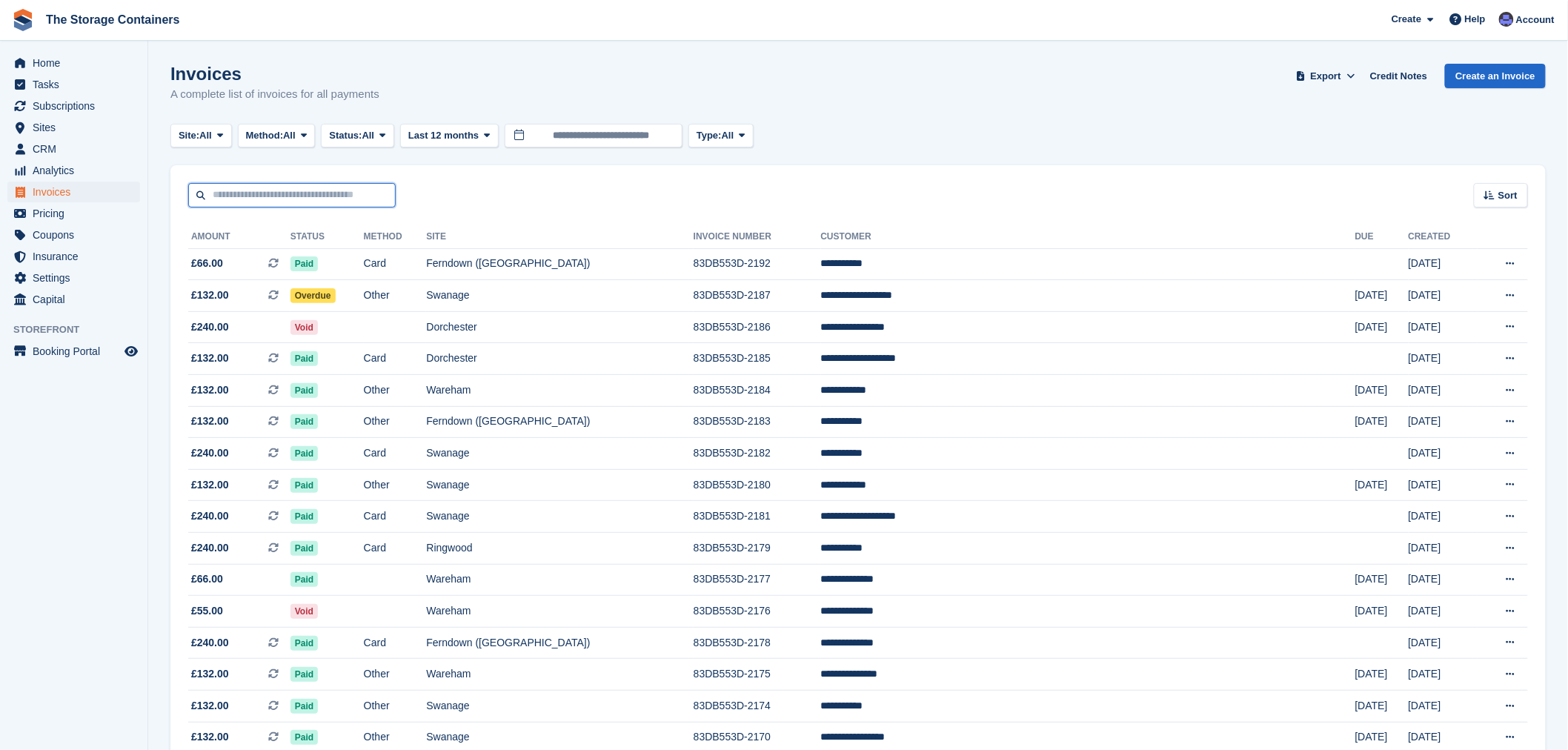
click at [258, 184] on input "text" at bounding box center [292, 195] width 208 height 24
type input "*****"
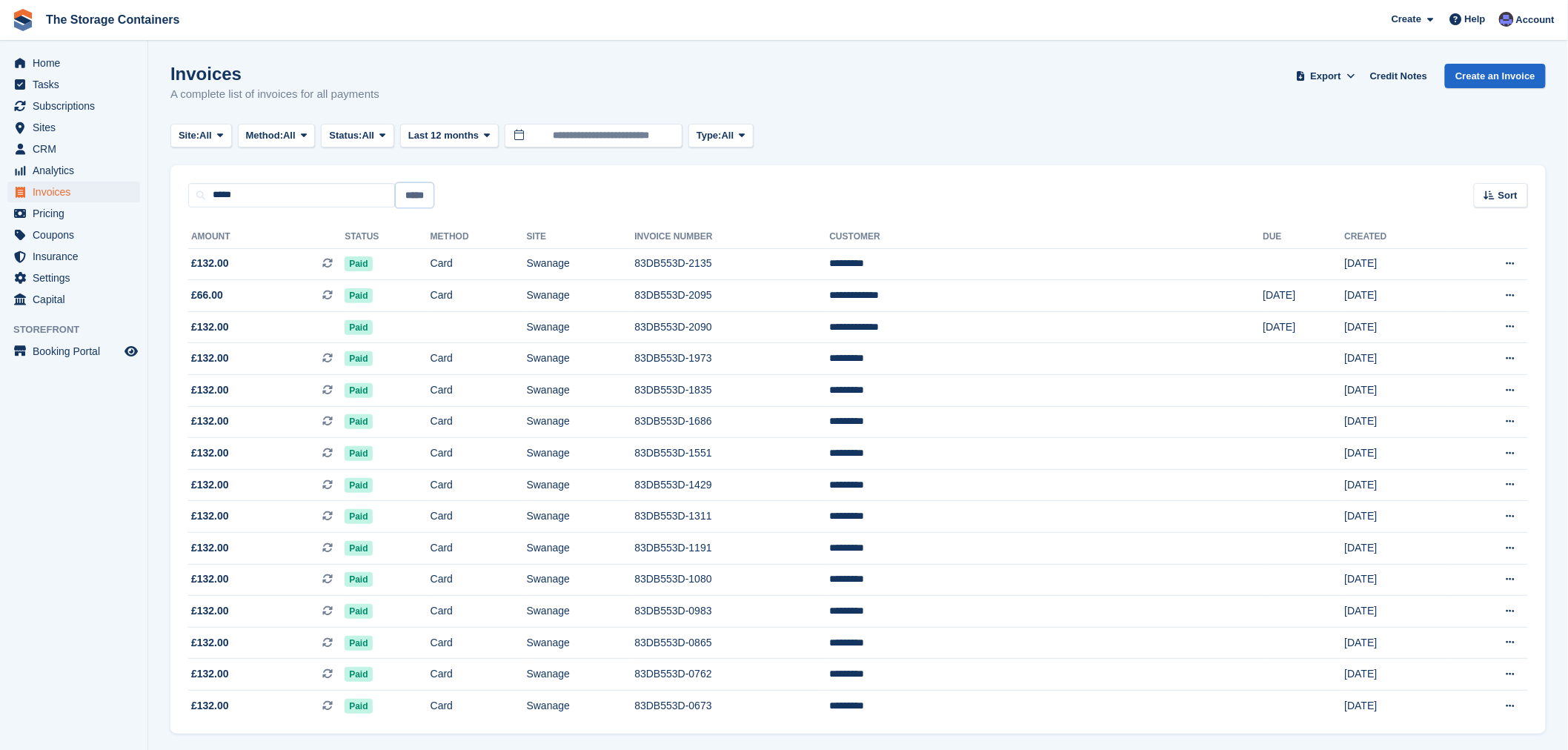
click at [413, 197] on input "*****" at bounding box center [414, 195] width 38 height 24
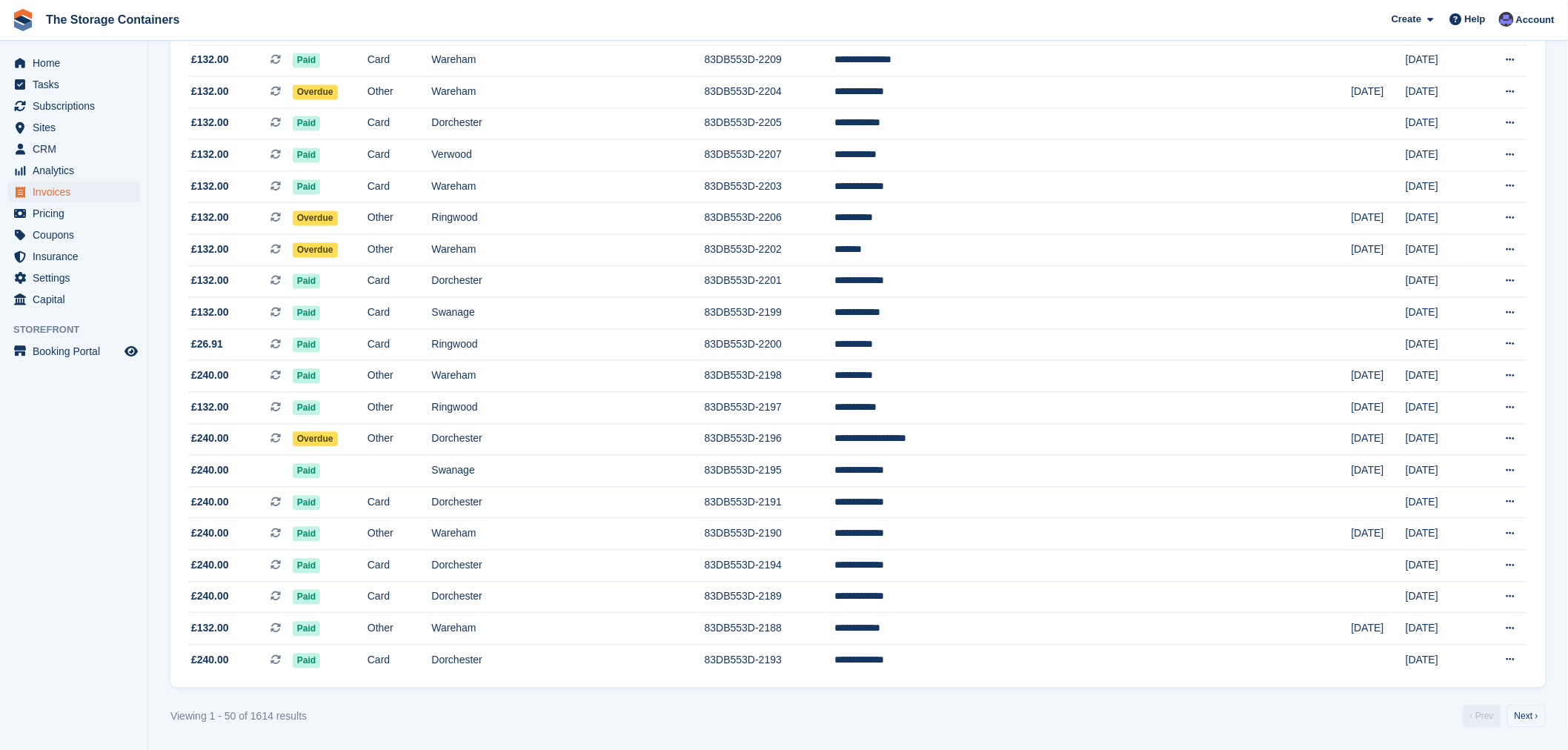
scroll to position [1161, 0]
click at [1521, 722] on link "Next ›" at bounding box center [1526, 717] width 39 height 22
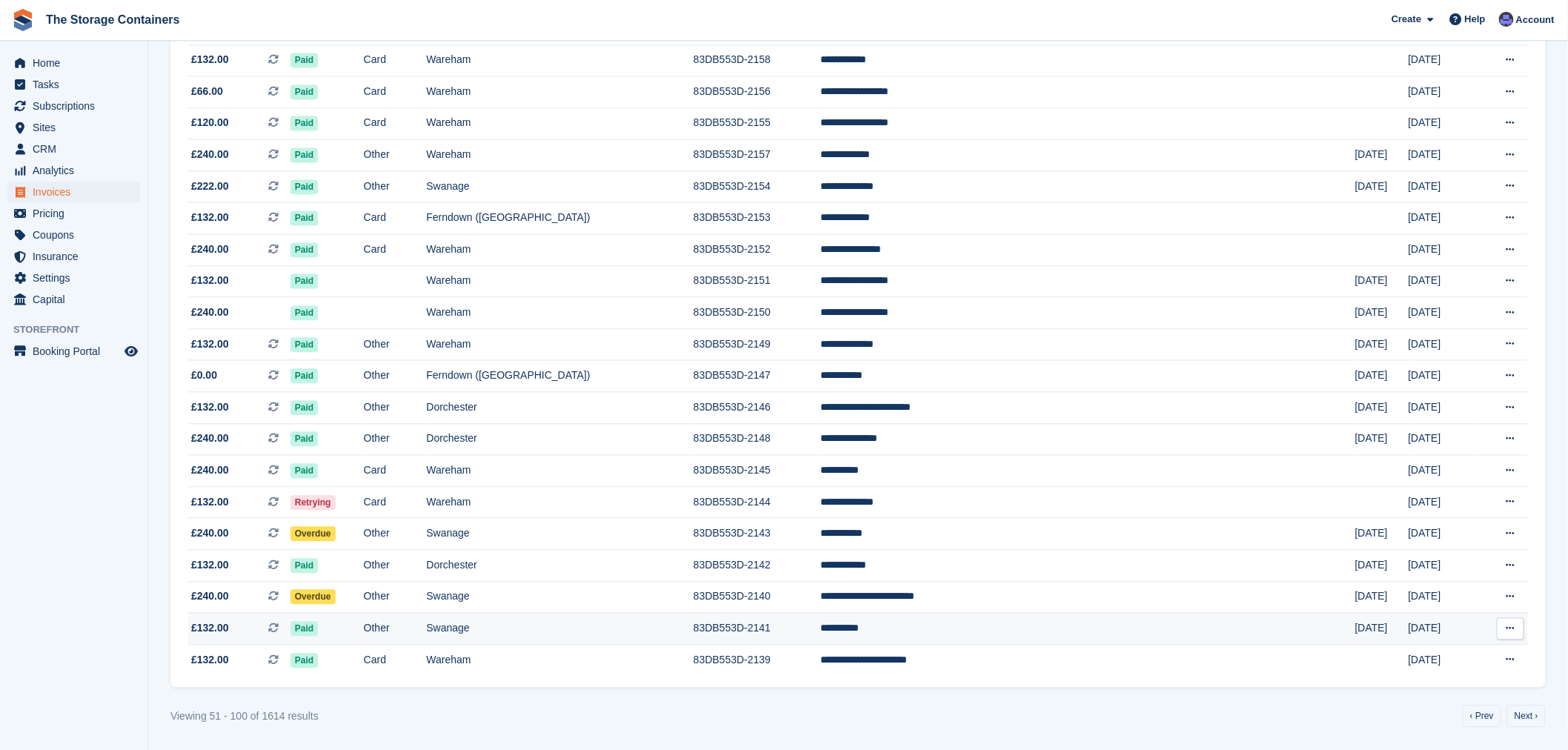
scroll to position [1161, 0]
click at [1535, 721] on link "Next ›" at bounding box center [1526, 717] width 39 height 22
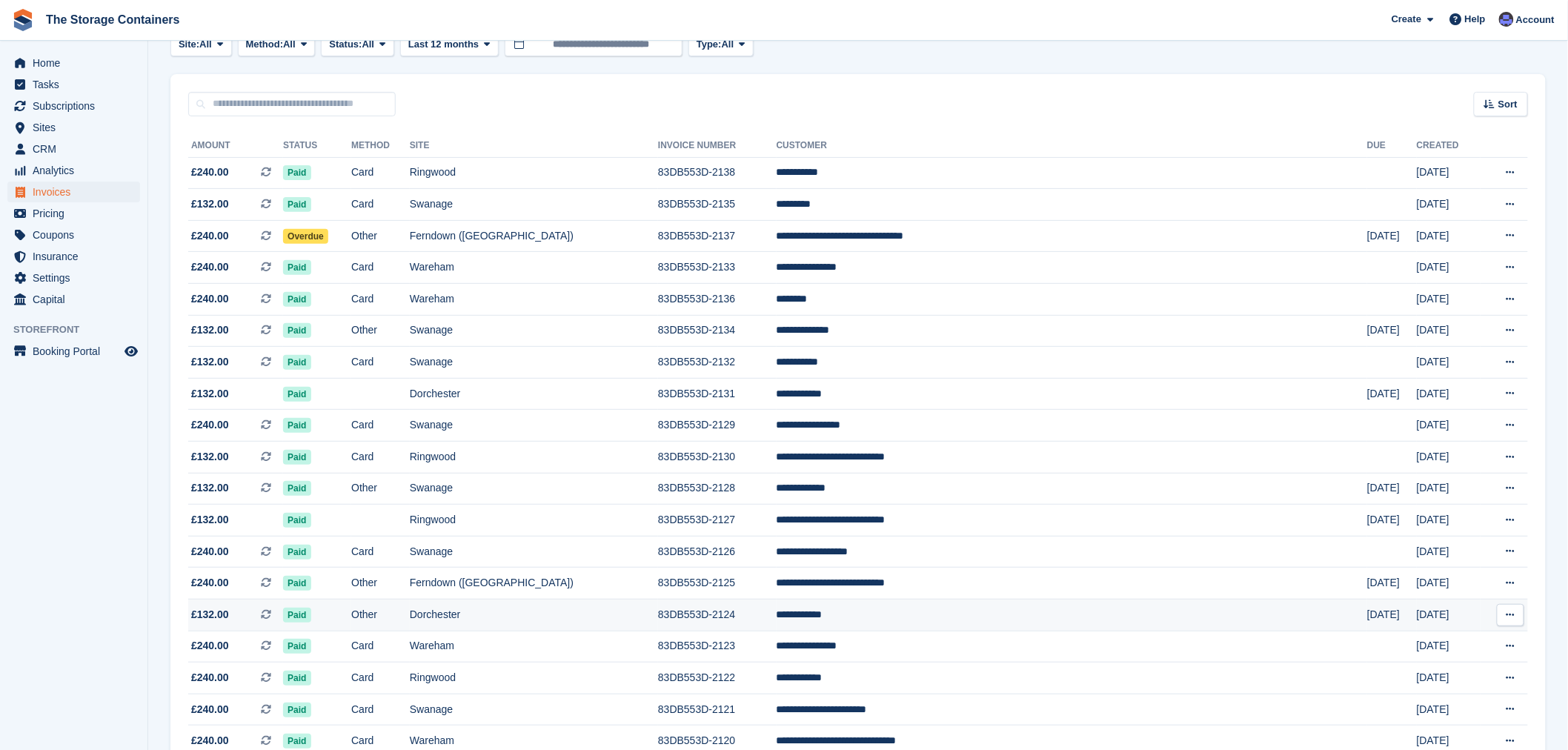
scroll to position [174, 0]
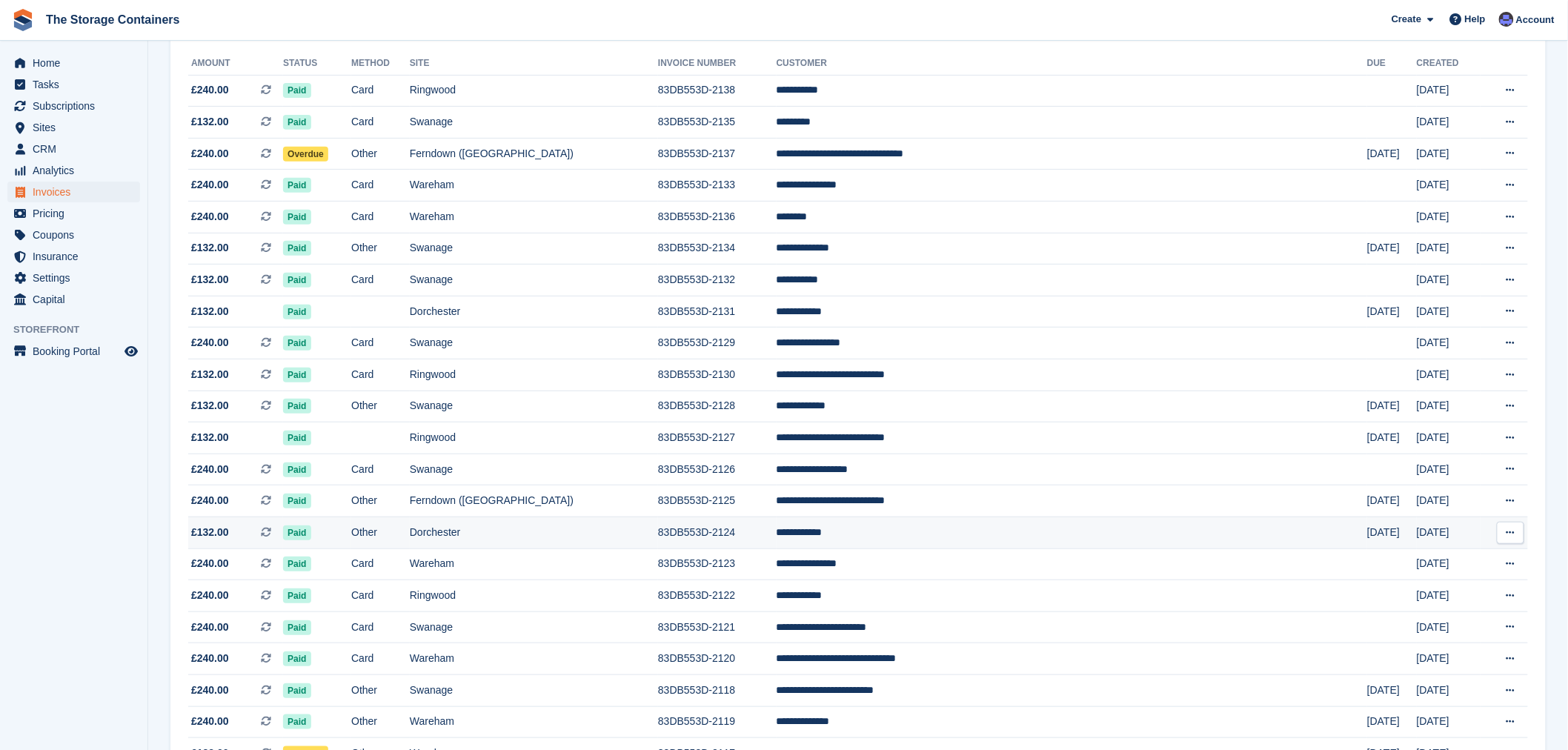
click at [1054, 539] on td "**********" at bounding box center [1072, 533] width 591 height 32
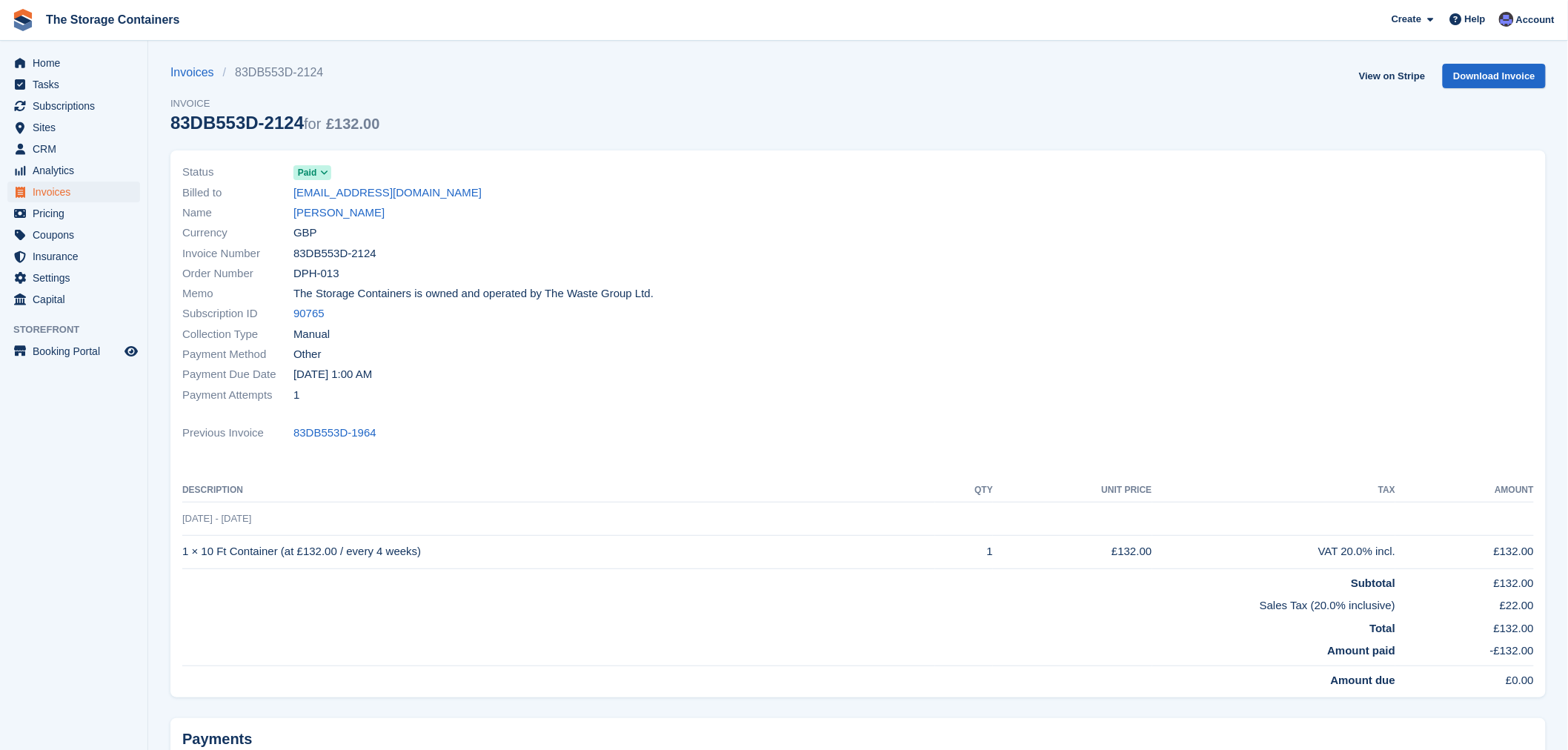
click at [656, 411] on div "Status Paid Billed to jlos-22@live.co.uk Name James Lamont Currency GBP Invoice…" at bounding box center [516, 283] width 685 height 260
click at [191, 71] on link "Invoices" at bounding box center [197, 73] width 53 height 18
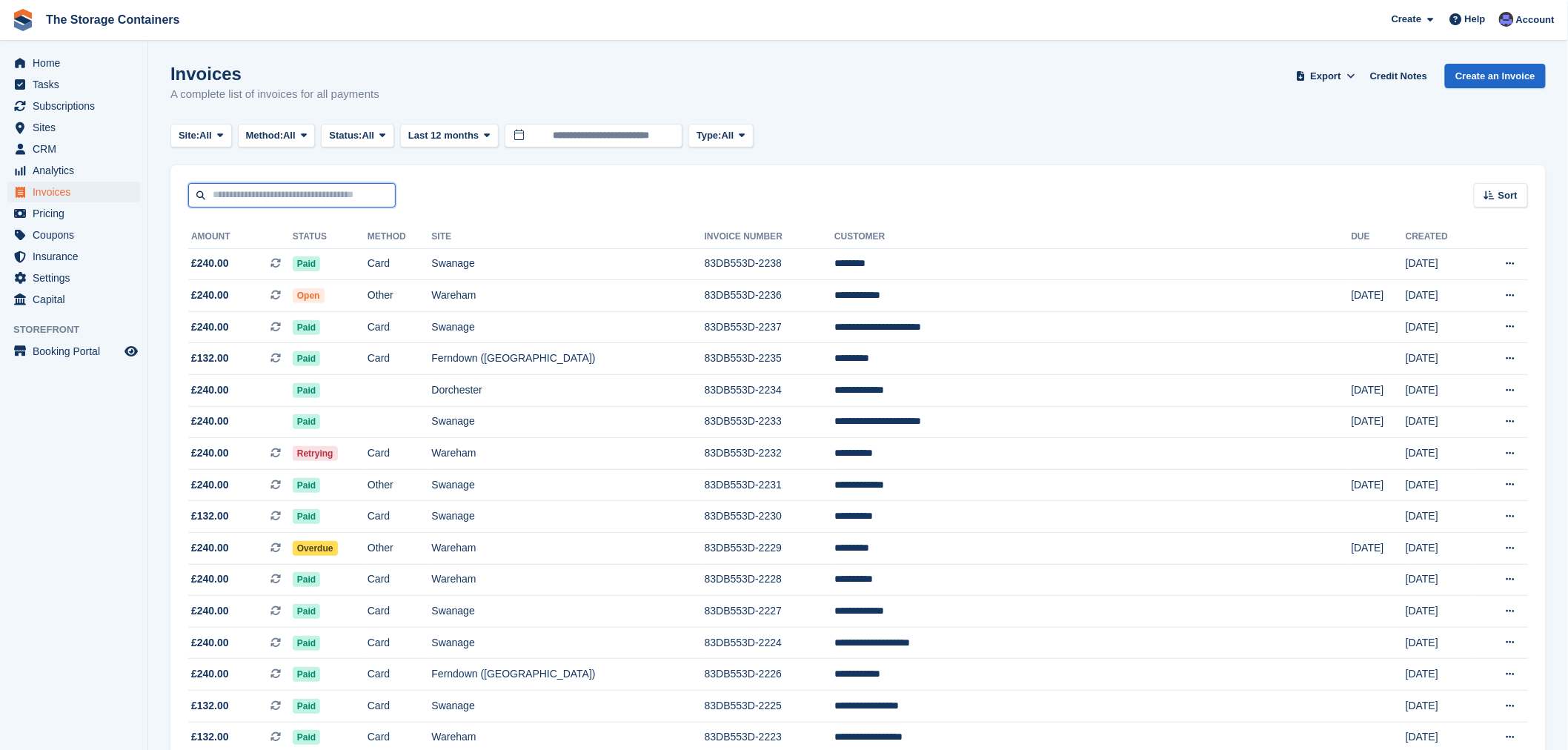
click at [287, 200] on input "text" at bounding box center [292, 195] width 208 height 24
type input "****"
